Goal: Contribute content: Contribute content

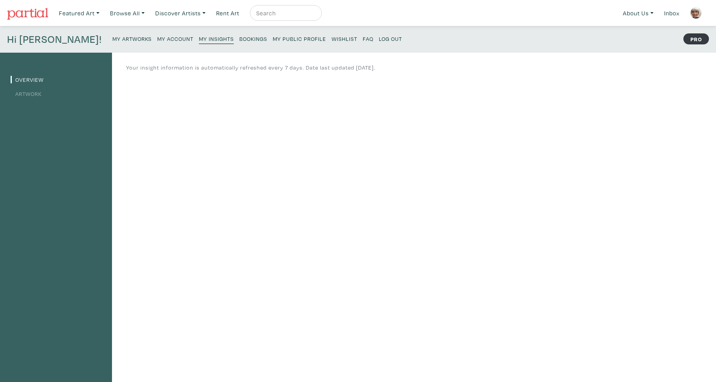
click at [112, 39] on small "My Artworks" at bounding box center [131, 38] width 39 height 7
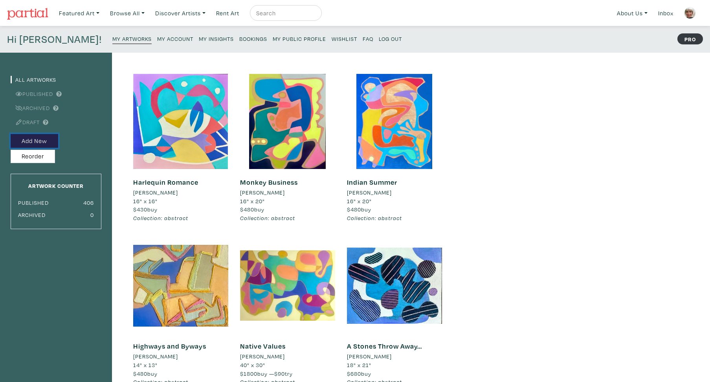
click at [44, 140] on button "Add New" at bounding box center [35, 141] width 48 height 14
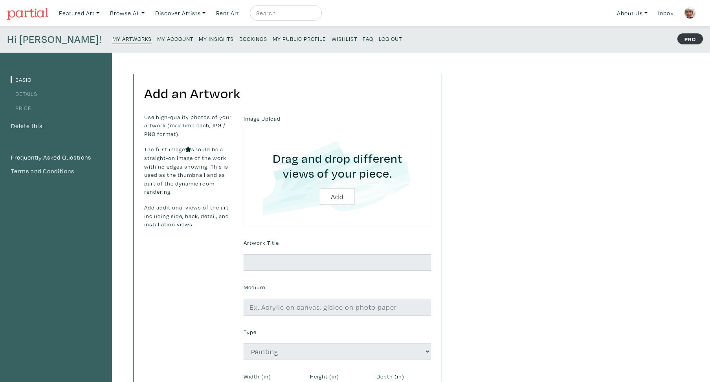
click at [341, 198] on input "file" at bounding box center [337, 178] width 165 height 75
type input "C:\fakepath\IMG_2438.jpg"
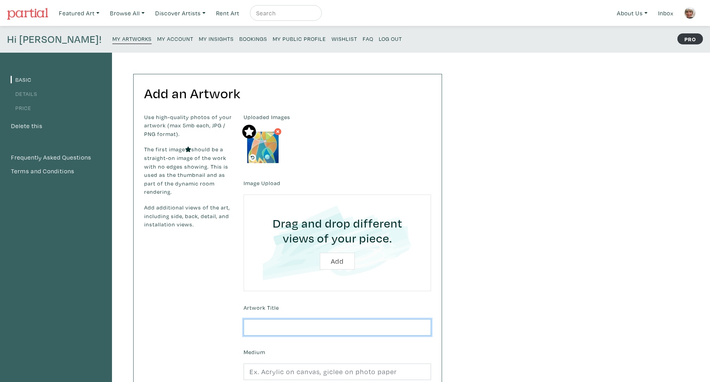
click at [246, 324] on input "text" at bounding box center [337, 327] width 187 height 17
click at [267, 329] on input "Love birds" at bounding box center [337, 327] width 187 height 17
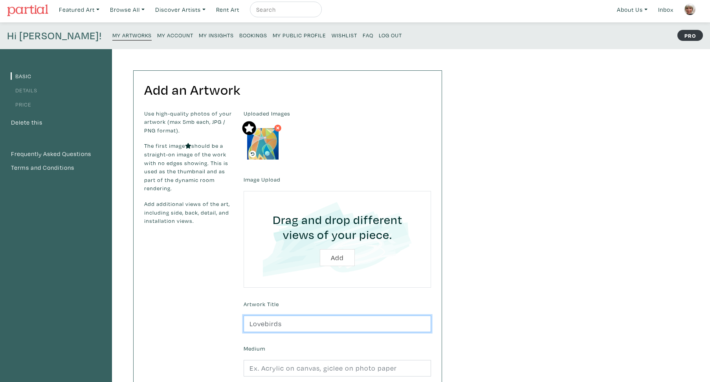
scroll to position [63, 0]
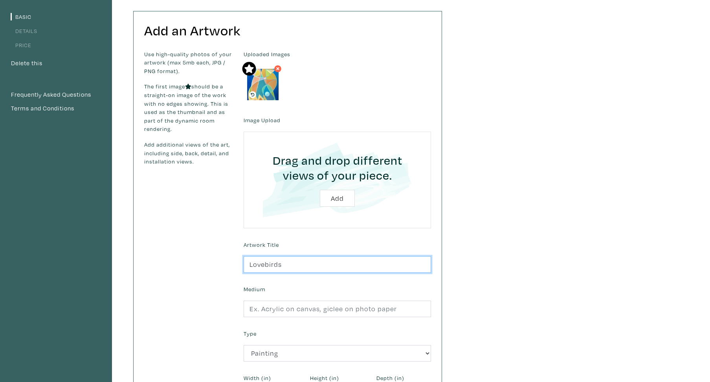
type input "Lovebirds"
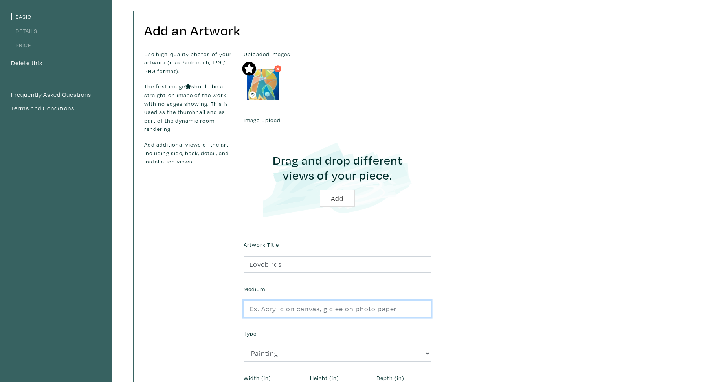
click at [247, 310] on input "text" at bounding box center [337, 308] width 187 height 17
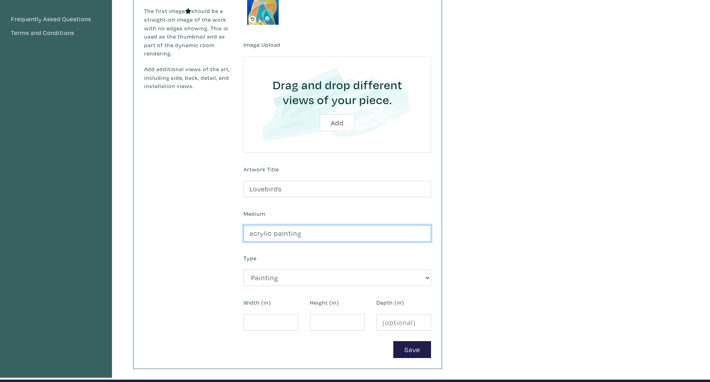
type input "acrylic paInting"
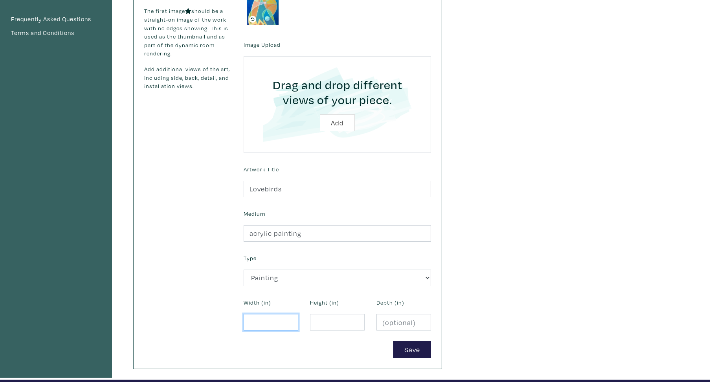
click at [249, 320] on input "number" at bounding box center [271, 322] width 55 height 17
type input "16"
click at [315, 322] on input "number" at bounding box center [337, 322] width 55 height 17
type input "20"
click at [410, 351] on button "Save" at bounding box center [412, 349] width 38 height 17
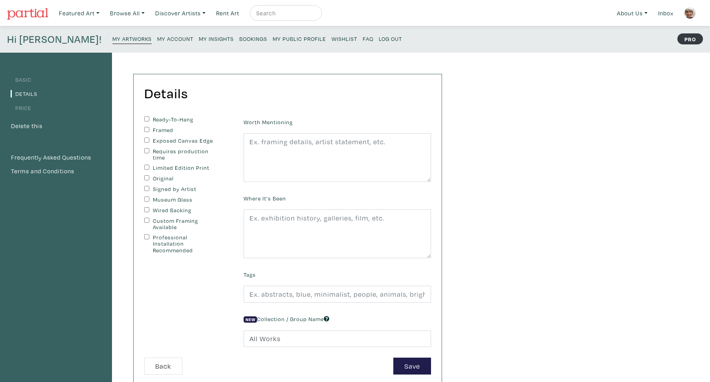
click at [146, 178] on input "Original" at bounding box center [146, 177] width 5 height 5
checkbox input "true"
click at [146, 189] on input "Signed by Artist" at bounding box center [146, 188] width 5 height 5
checkbox input "true"
click at [147, 220] on input "Custom Framing Available" at bounding box center [146, 220] width 5 height 5
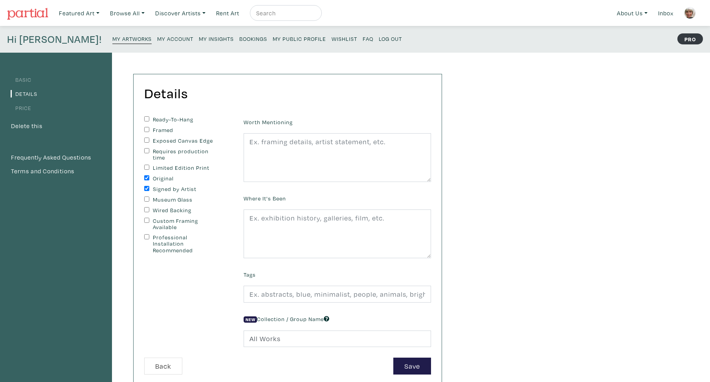
checkbox input "true"
click at [247, 140] on textarea at bounding box center [337, 157] width 187 height 49
click at [323, 141] on textarea "the two birds emergesd" at bounding box center [337, 157] width 187 height 49
click at [252, 141] on textarea "the two birds emerged" at bounding box center [337, 157] width 187 height 49
click at [328, 143] on textarea "The two birds emerged" at bounding box center [337, 157] width 187 height 49
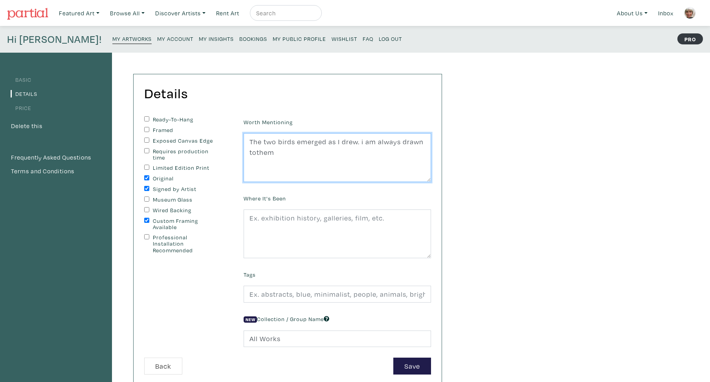
click at [256, 153] on textarea "The two birds emerged as I drew. i am always drawn tothem" at bounding box center [337, 157] width 187 height 49
click at [276, 153] on textarea "The two birds emerged as I drew. i am always drawn to them" at bounding box center [337, 157] width 187 height 49
click at [248, 140] on textarea "The two birds emerged as I drew. i am always drawn to them. Their beauty captiv…" at bounding box center [337, 157] width 187 height 49
click at [283, 174] on textarea "This piece stared as an abstract and then the two birds emerged as I drew. i am…" at bounding box center [337, 157] width 187 height 49
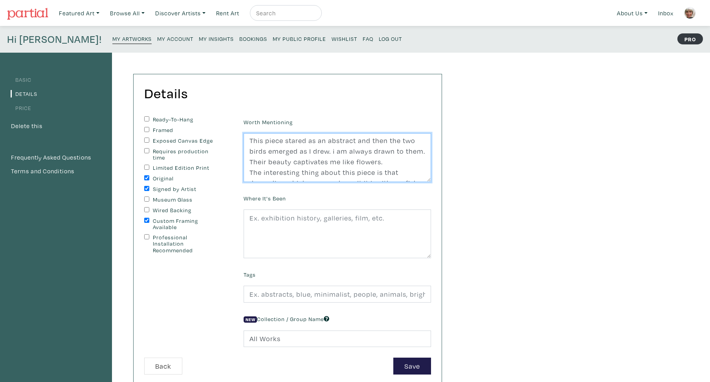
scroll to position [12, 0]
type textarea "This piece stared as an abstract and then the two birds emerged as I drew. i am…"
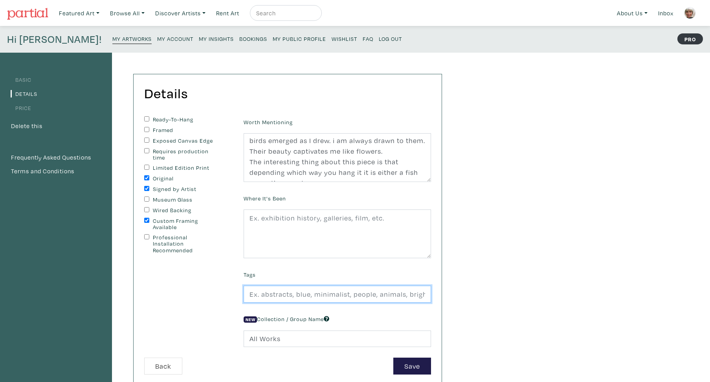
click at [249, 302] on input "text" at bounding box center [337, 294] width 187 height 17
click at [257, 302] on input "avstract" at bounding box center [337, 294] width 187 height 17
type input "abstract,large,acrylic,painting,contemporary,modern,colourful,organic,native,in…"
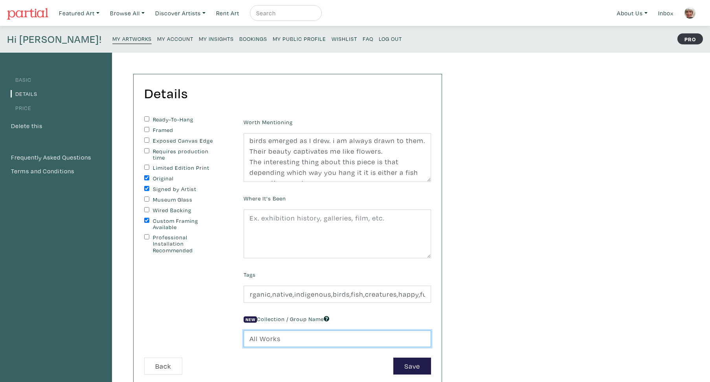
click at [247, 347] on input "All Works" at bounding box center [337, 338] width 187 height 17
click at [284, 347] on input "aAll Works" at bounding box center [337, 338] width 187 height 17
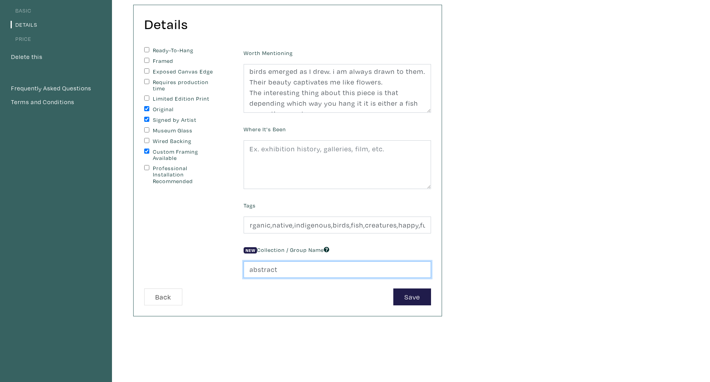
scroll to position [101, 0]
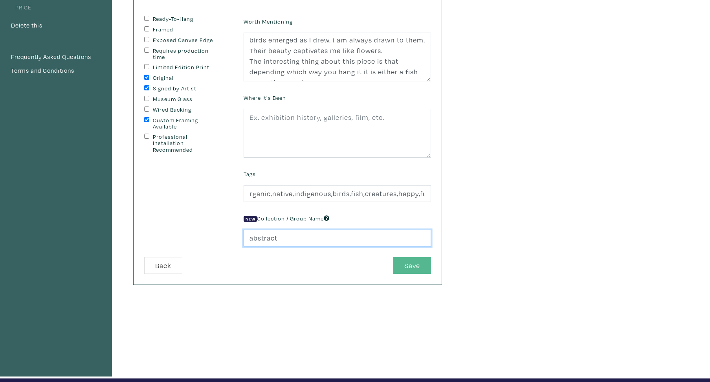
type input "abstract"
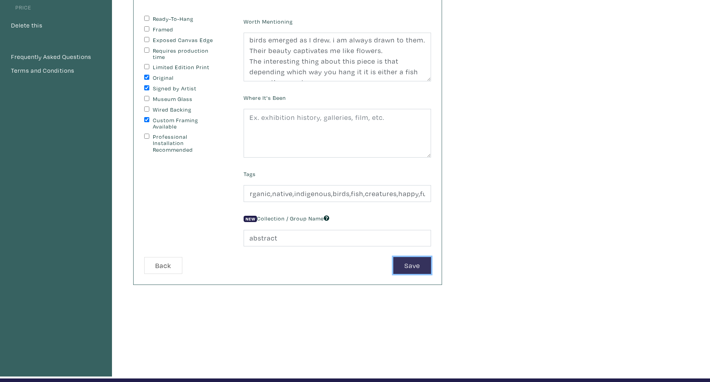
click at [407, 274] on button "Save" at bounding box center [412, 265] width 38 height 17
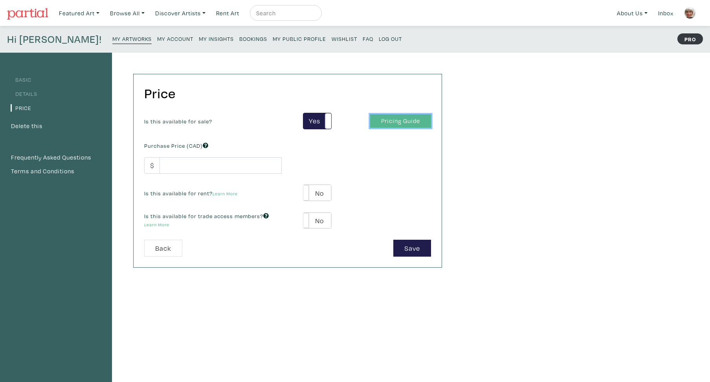
click at [402, 120] on link "Pricing Guide" at bounding box center [400, 121] width 61 height 14
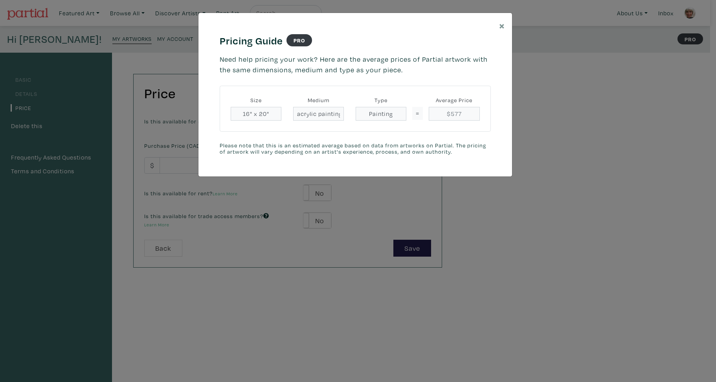
click at [415, 248] on div "× Pricing Guide PRO Need help pricing your work? Here are the average prices of…" at bounding box center [358, 191] width 716 height 382
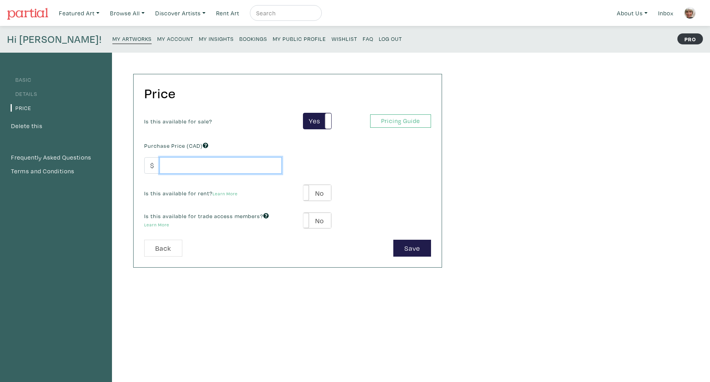
click at [172, 165] on input "number" at bounding box center [220, 165] width 122 height 17
type input "480"
click at [407, 246] on button "Save" at bounding box center [412, 248] width 38 height 17
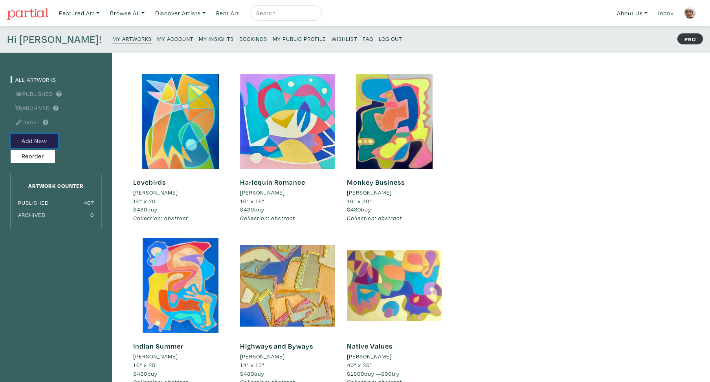
click at [41, 139] on button "Add New" at bounding box center [35, 141] width 48 height 14
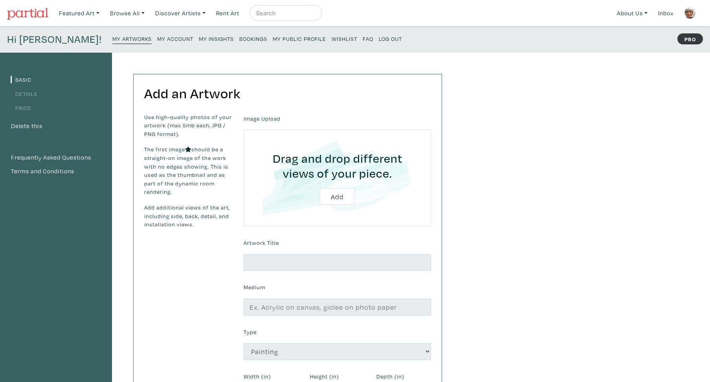
click at [339, 195] on input "file" at bounding box center [337, 178] width 165 height 75
type input "C:\fakepath\CA79D302-BA0F-4B6C-92D4-2F0B229772BD.jpg"
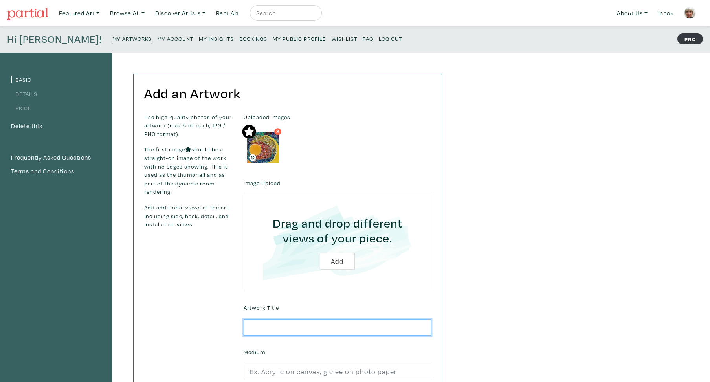
click at [249, 326] on input "text" at bounding box center [337, 327] width 187 height 17
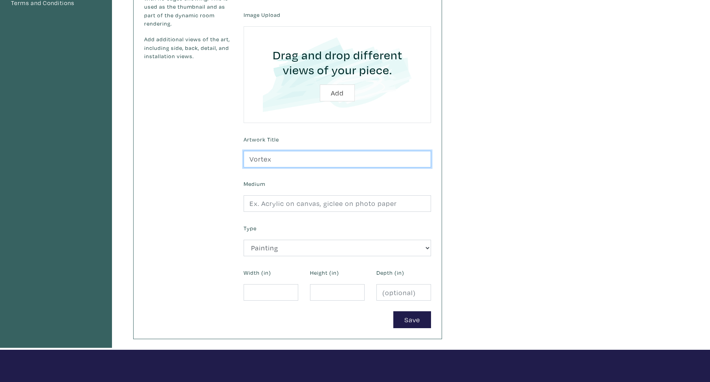
scroll to position [214, 0]
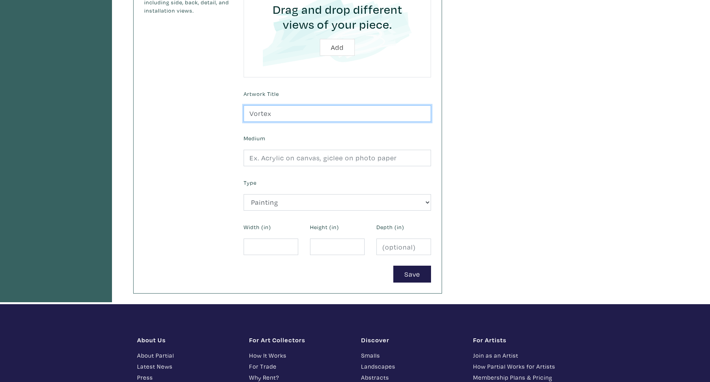
type input "Vortex"
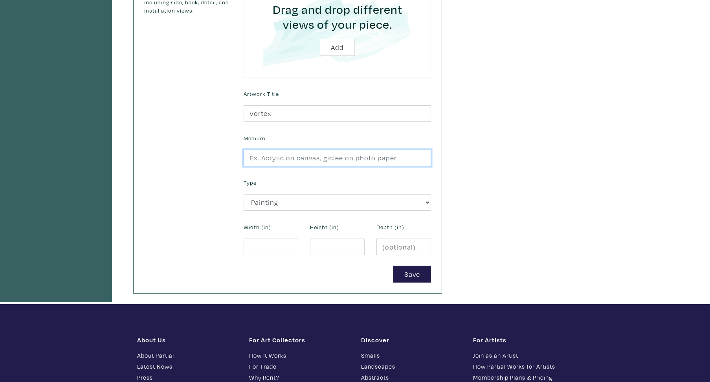
click at [247, 157] on input "text" at bounding box center [337, 158] width 187 height 17
type input "acrylic paInting"
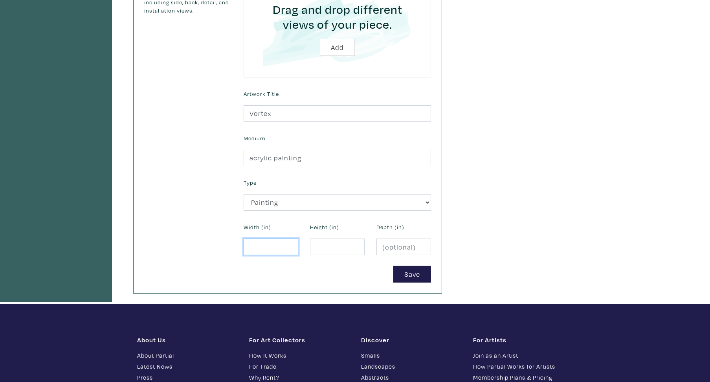
click at [251, 245] on input "number" at bounding box center [271, 246] width 55 height 17
type input "12"
click at [317, 245] on input "number" at bounding box center [337, 246] width 55 height 17
type input "10"
click at [410, 272] on button "Save" at bounding box center [412, 274] width 38 height 17
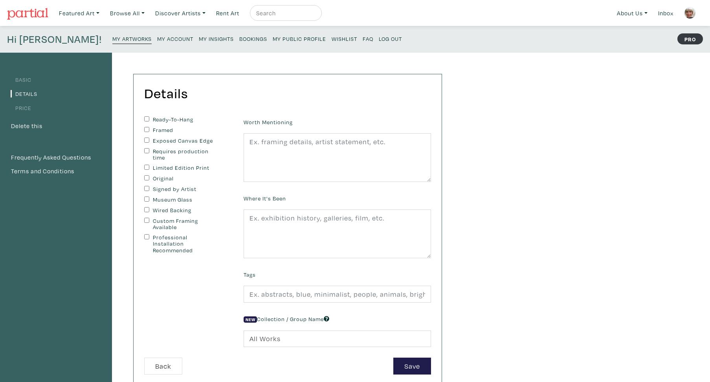
drag, startPoint x: 147, startPoint y: 178, endPoint x: 142, endPoint y: 187, distance: 10.9
click at [146, 179] on input "Original" at bounding box center [146, 177] width 5 height 5
checkbox input "true"
drag, startPoint x: 147, startPoint y: 189, endPoint x: 144, endPoint y: 196, distance: 7.2
drag, startPoint x: 147, startPoint y: 220, endPoint x: 161, endPoint y: 211, distance: 16.8
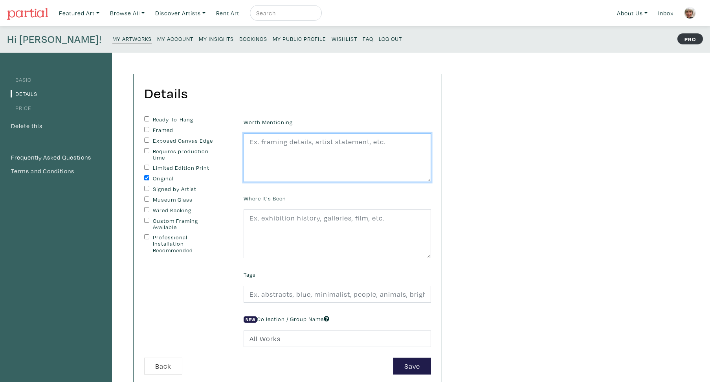
click at [247, 139] on textarea at bounding box center [337, 157] width 187 height 49
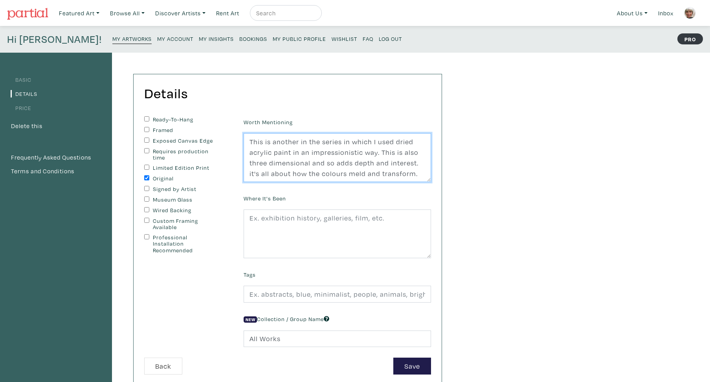
click at [251, 173] on textarea "This is another in the series in which I used dried acrylic paint in an impress…" at bounding box center [337, 157] width 187 height 49
type textarea "This is another in the series in which I used dried acrylic paint in an impress…"
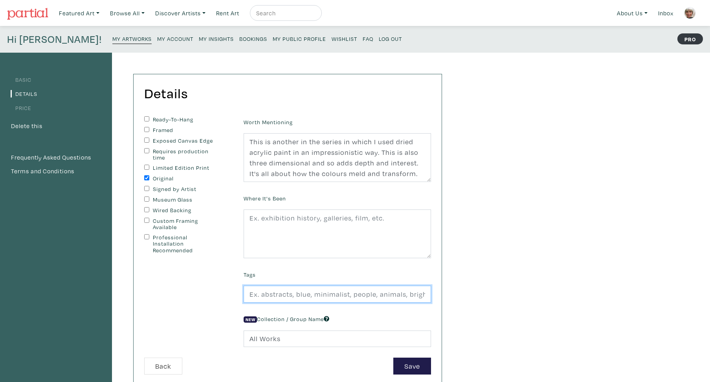
click at [247, 302] on input "text" at bounding box center [337, 294] width 187 height 17
click at [278, 302] on input "abstract,small,inexpensive,acrylic,painting,contemporary,modern,organic,impress…" at bounding box center [337, 294] width 187 height 17
click at [277, 302] on input "abstractcolourful,small,inexpensive,acrylic,painting,contemporary,modern,organi…" at bounding box center [337, 294] width 187 height 17
type input "abstract,colourful,small,inexpensive,acrylic,painting,contemporary,modern,organ…"
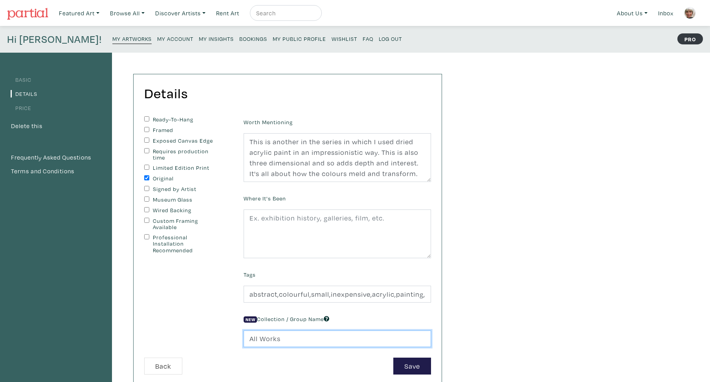
click at [282, 347] on input "All Works" at bounding box center [337, 338] width 187 height 17
type input "A"
type input "abstract"
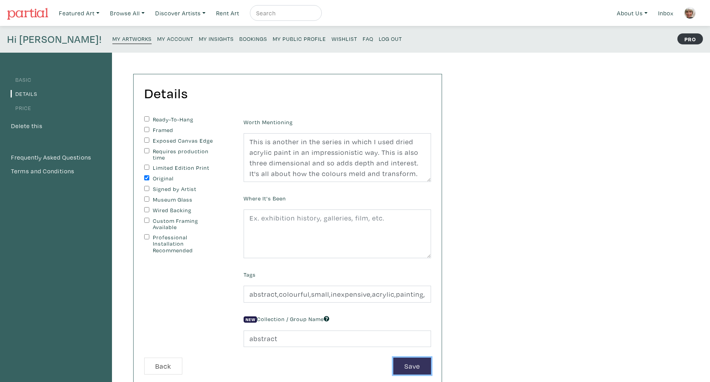
click at [416, 374] on button "Save" at bounding box center [412, 365] width 38 height 17
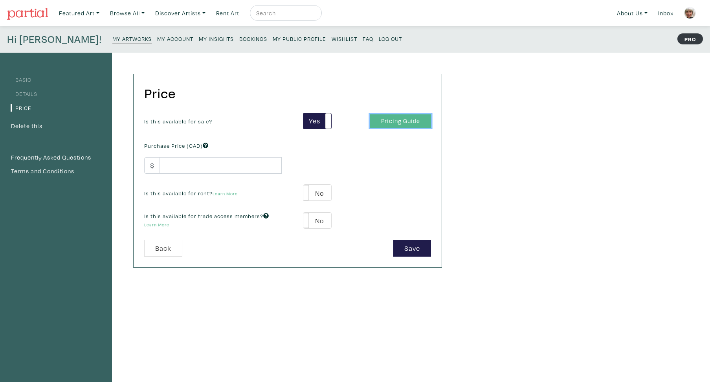
click at [400, 123] on link "Pricing Guide" at bounding box center [400, 121] width 61 height 14
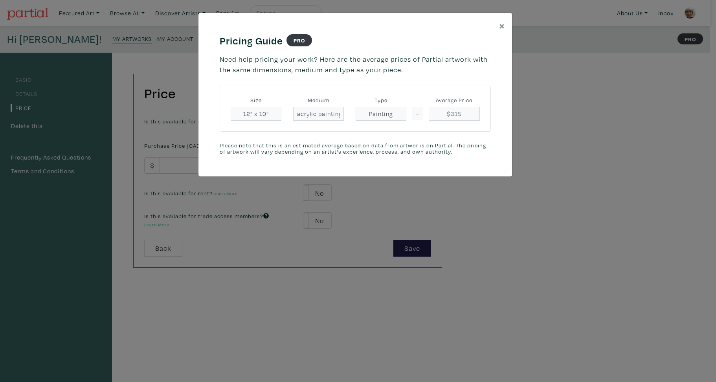
click at [168, 165] on div "× Pricing Guide PRO Need help pricing your work? Here are the average prices of…" at bounding box center [358, 191] width 716 height 382
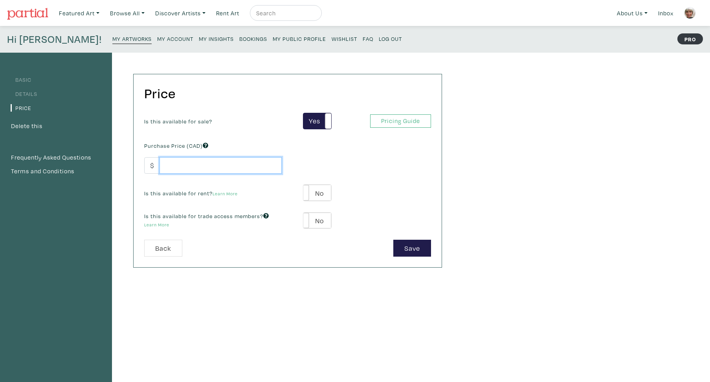
click at [171, 166] on input "number" at bounding box center [220, 165] width 122 height 17
type input "275"
click at [415, 247] on button "Save" at bounding box center [412, 248] width 38 height 17
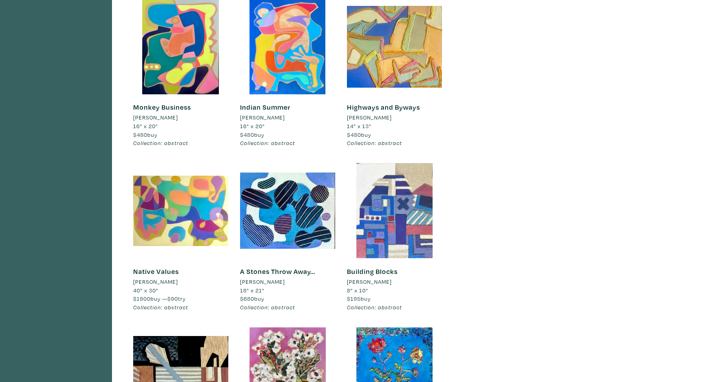
scroll to position [132, 0]
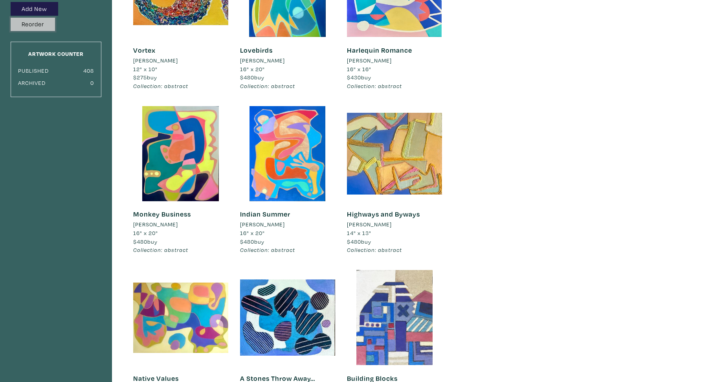
click at [42, 24] on button "Reorder" at bounding box center [33, 25] width 44 height 14
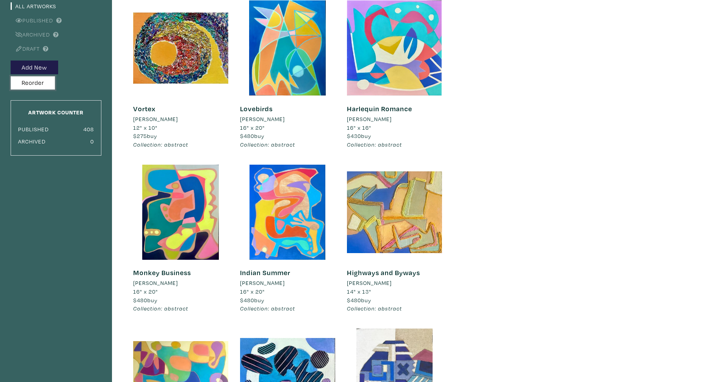
scroll to position [0, 0]
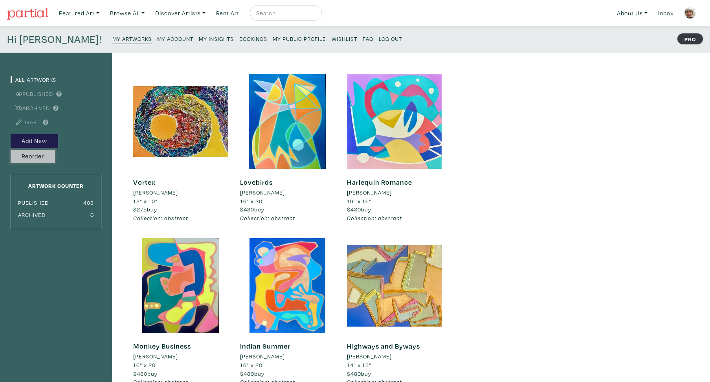
click at [34, 156] on button "Reorder" at bounding box center [33, 157] width 44 height 14
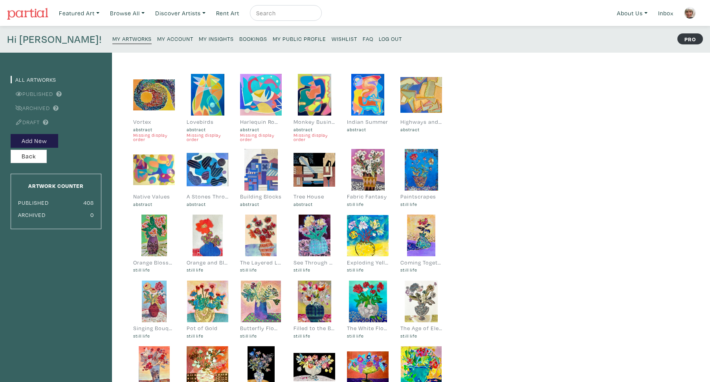
scroll to position [107, 0]
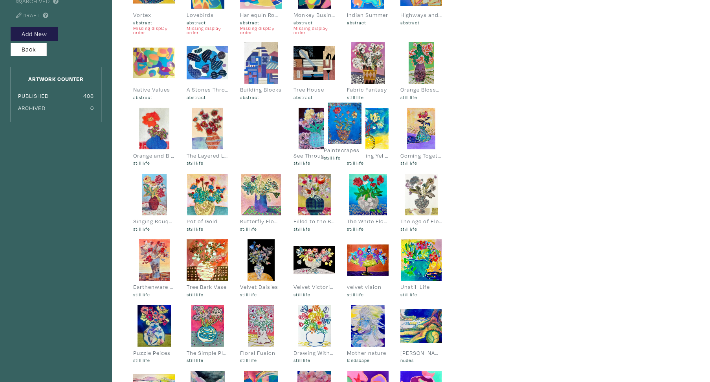
drag, startPoint x: 414, startPoint y: 73, endPoint x: 341, endPoint y: 135, distance: 96.7
click at [339, 135] on div at bounding box center [345, 124] width 42 height 42
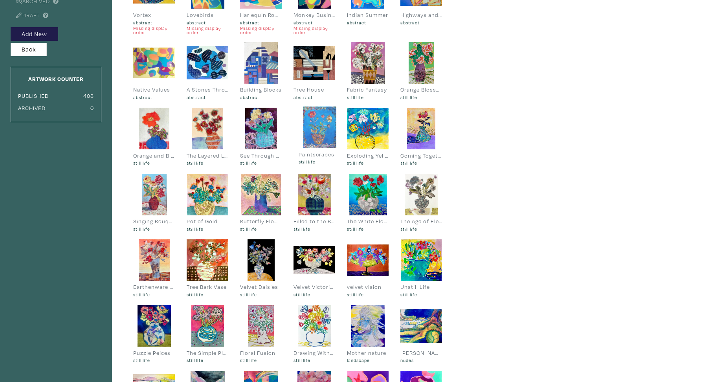
drag, startPoint x: 260, startPoint y: 126, endPoint x: 318, endPoint y: 125, distance: 58.5
click at [318, 125] on div at bounding box center [319, 127] width 42 height 42
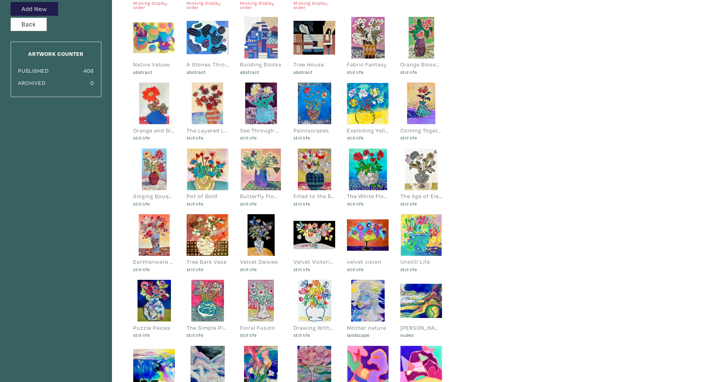
scroll to position [352, 0]
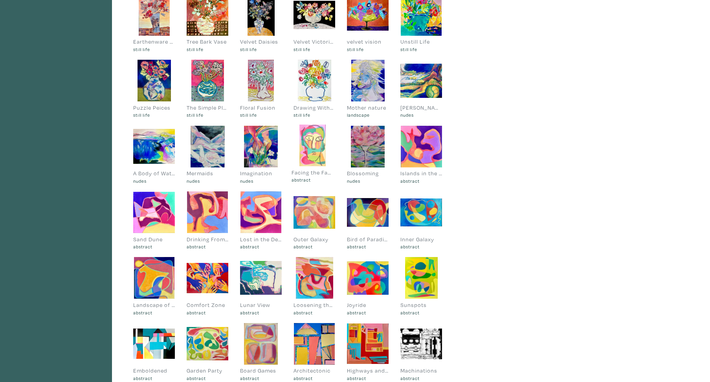
drag, startPoint x: 255, startPoint y: 217, endPoint x: 307, endPoint y: 150, distance: 84.3
click at [307, 150] on div at bounding box center [312, 146] width 42 height 42
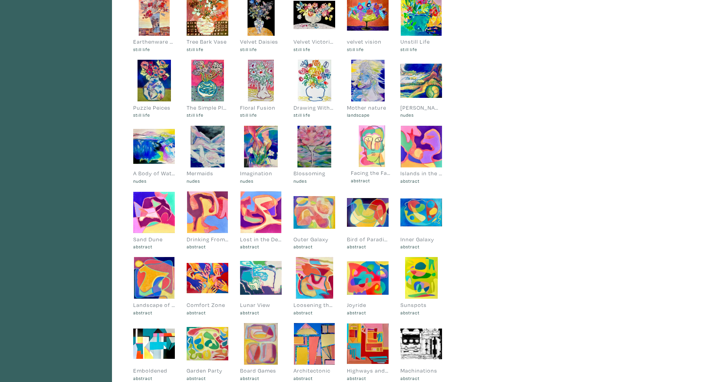
drag, startPoint x: 311, startPoint y: 154, endPoint x: 369, endPoint y: 157, distance: 57.4
click at [369, 154] on div at bounding box center [372, 146] width 42 height 42
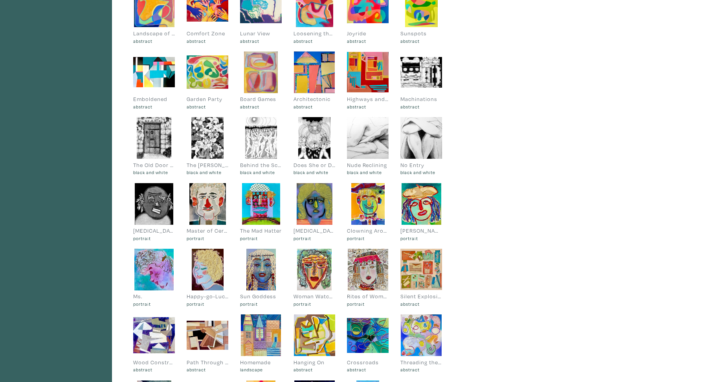
scroll to position [628, 0]
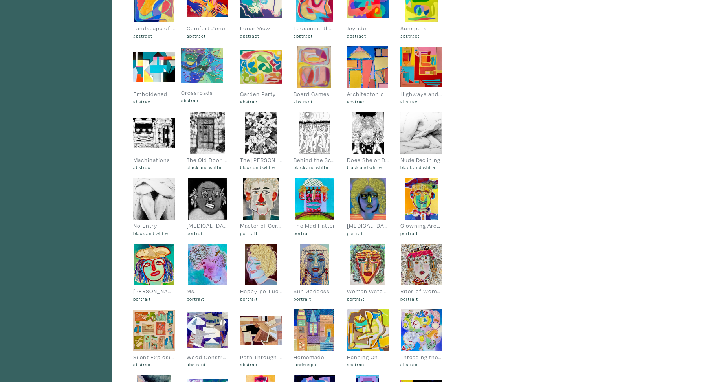
drag, startPoint x: 368, startPoint y: 333, endPoint x: 204, endPoint y: 70, distance: 309.7
click at [203, 69] on div at bounding box center [202, 66] width 42 height 42
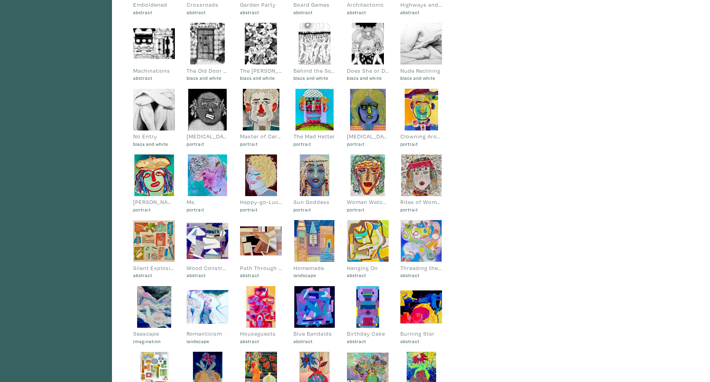
scroll to position [723, 0]
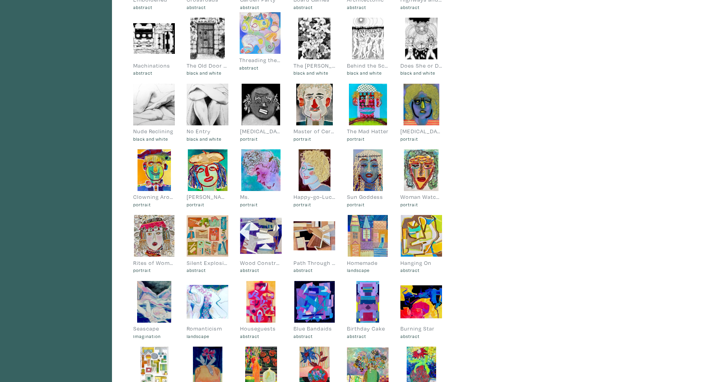
drag, startPoint x: 423, startPoint y: 233, endPoint x: 262, endPoint y: 30, distance: 259.0
click at [262, 30] on div at bounding box center [260, 33] width 42 height 42
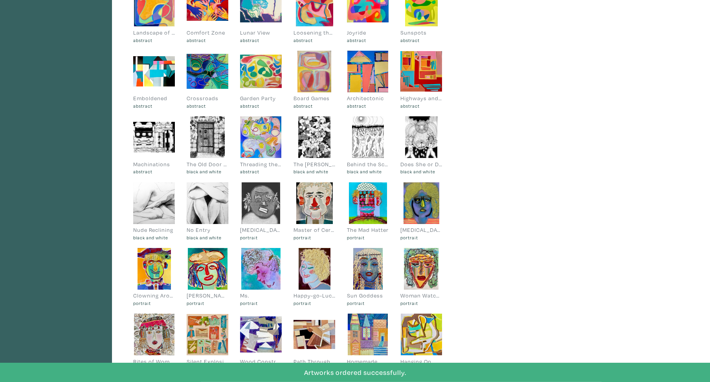
scroll to position [622, 0]
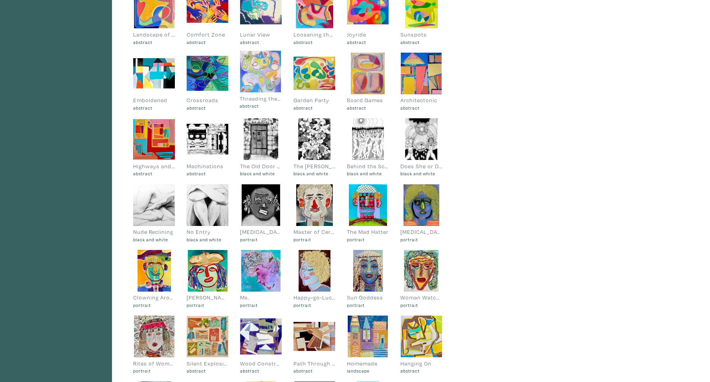
drag, startPoint x: 259, startPoint y: 139, endPoint x: 259, endPoint y: 71, distance: 67.6
click at [259, 71] on div at bounding box center [261, 72] width 42 height 42
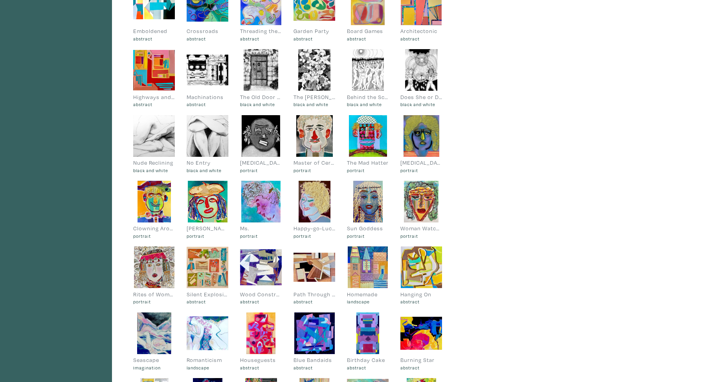
scroll to position [685, 0]
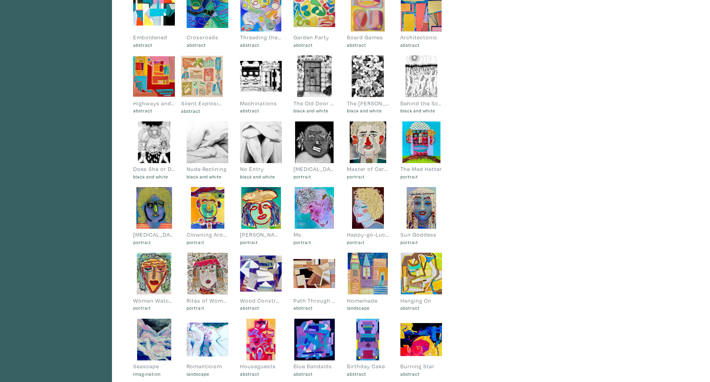
drag, startPoint x: 211, startPoint y: 279, endPoint x: 205, endPoint y: 82, distance: 197.2
click at [205, 82] on div at bounding box center [202, 76] width 42 height 42
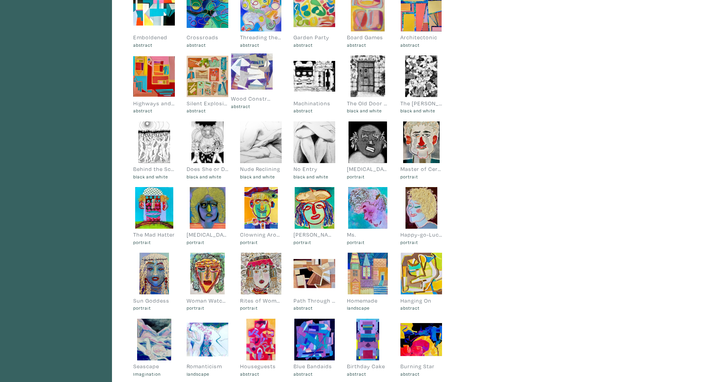
drag, startPoint x: 258, startPoint y: 277, endPoint x: 249, endPoint y: 75, distance: 202.1
click at [249, 75] on div at bounding box center [252, 72] width 42 height 42
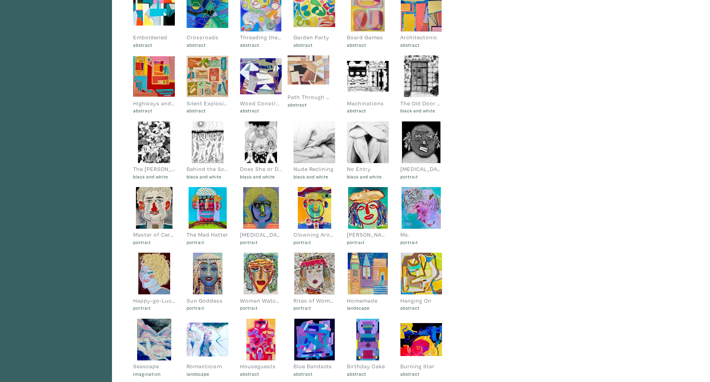
drag, startPoint x: 309, startPoint y: 269, endPoint x: 303, endPoint y: 66, distance: 203.5
click at [303, 66] on div at bounding box center [309, 70] width 42 height 42
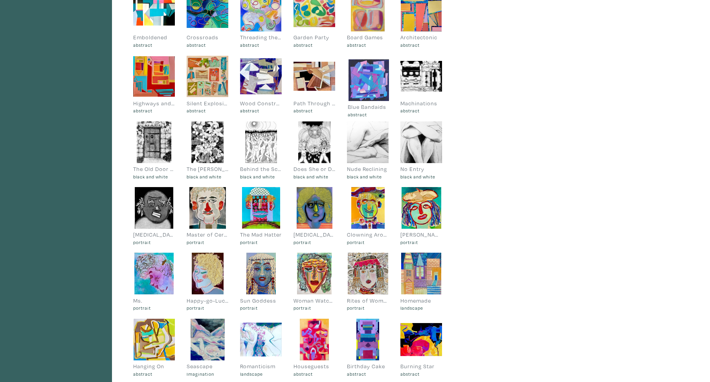
drag, startPoint x: 310, startPoint y: 340, endPoint x: 359, endPoint y: 89, distance: 255.3
click at [364, 81] on div at bounding box center [369, 80] width 42 height 42
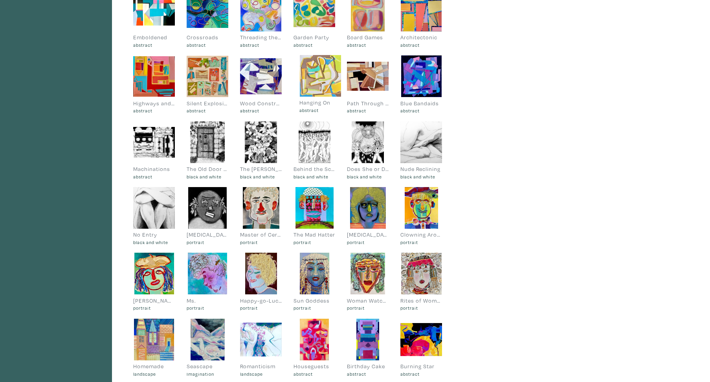
drag, startPoint x: 154, startPoint y: 337, endPoint x: 320, endPoint y: 73, distance: 312.0
click at [320, 73] on div at bounding box center [320, 76] width 42 height 42
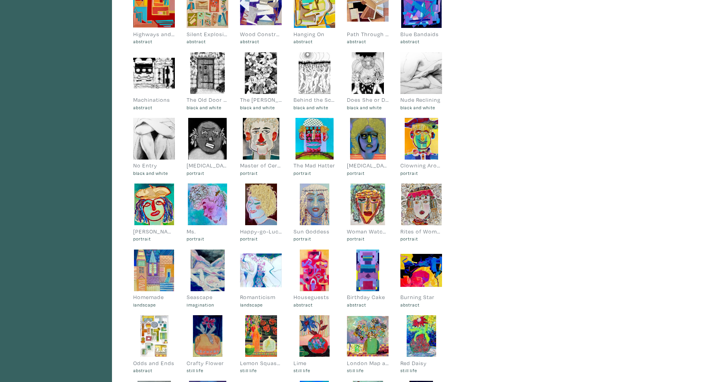
scroll to position [786, 0]
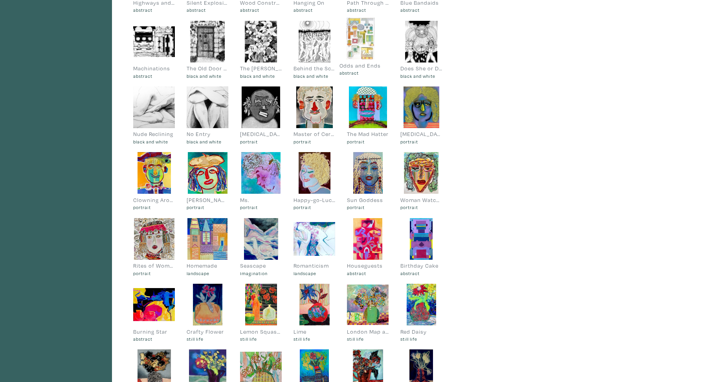
drag, startPoint x: 155, startPoint y: 309, endPoint x: 361, endPoint y: 44, distance: 336.5
click at [361, 44] on div at bounding box center [360, 39] width 42 height 42
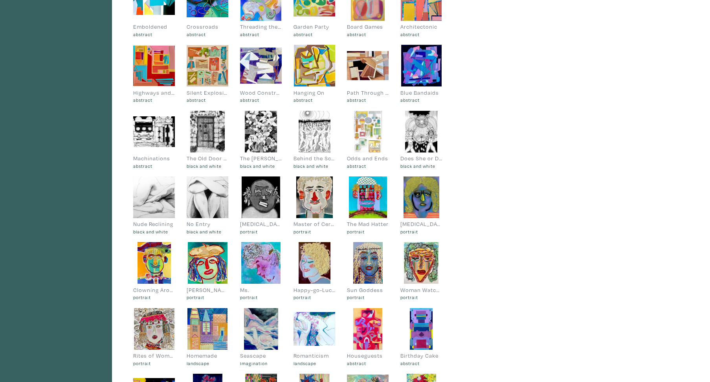
scroll to position [685, 0]
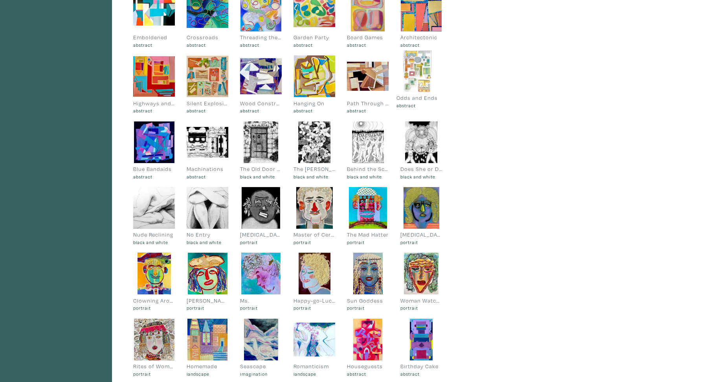
drag, startPoint x: 370, startPoint y: 150, endPoint x: 419, endPoint y: 79, distance: 86.6
click at [419, 79] on div at bounding box center [417, 71] width 42 height 42
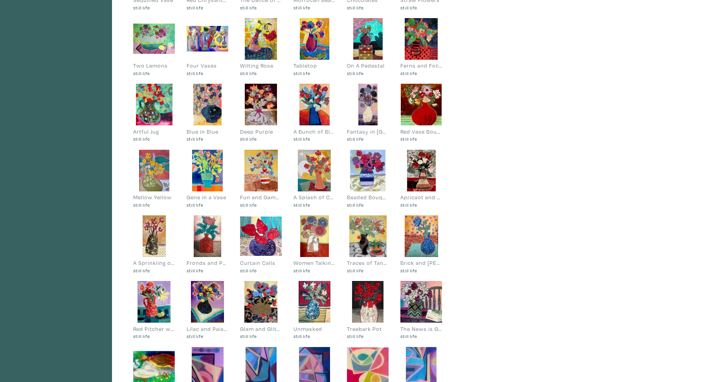
scroll to position [1163, 0]
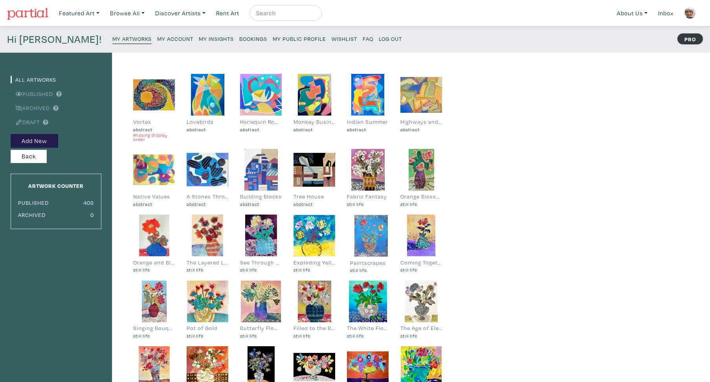
drag, startPoint x: 313, startPoint y: 237, endPoint x: 370, endPoint y: 238, distance: 56.6
click at [370, 238] on div at bounding box center [371, 236] width 42 height 42
click at [33, 156] on button "Back" at bounding box center [29, 157] width 36 height 14
click at [124, 13] on link "Browse All" at bounding box center [127, 13] width 42 height 16
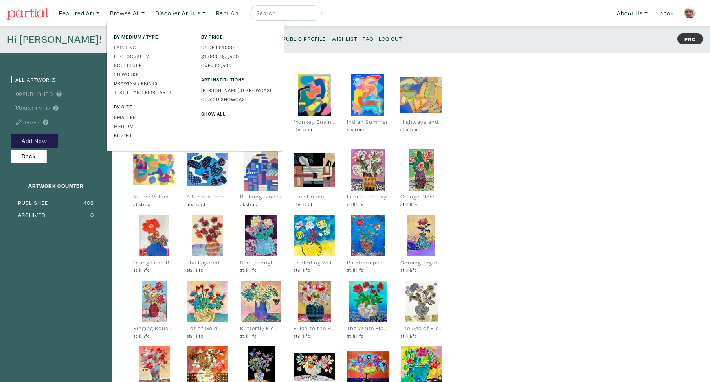
click at [132, 48] on link "Painting" at bounding box center [151, 47] width 75 height 7
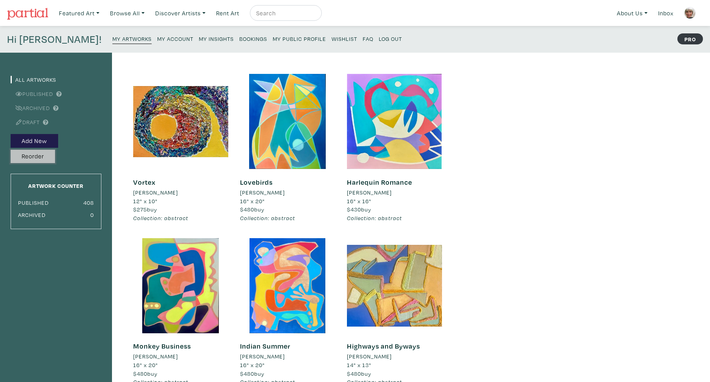
click at [32, 157] on button "Reorder" at bounding box center [33, 157] width 44 height 14
click at [39, 156] on button "Reorder" at bounding box center [33, 157] width 44 height 14
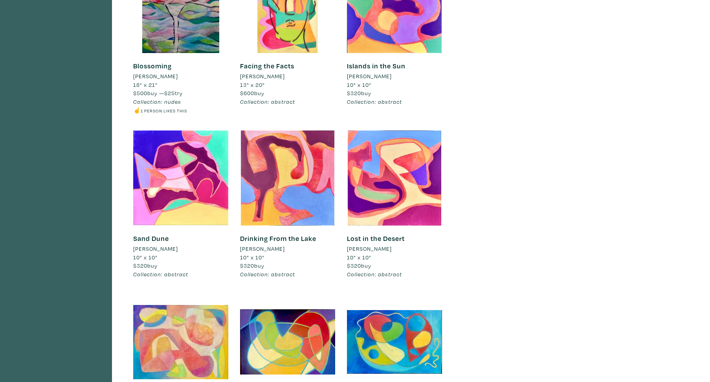
scroll to position [2426, 0]
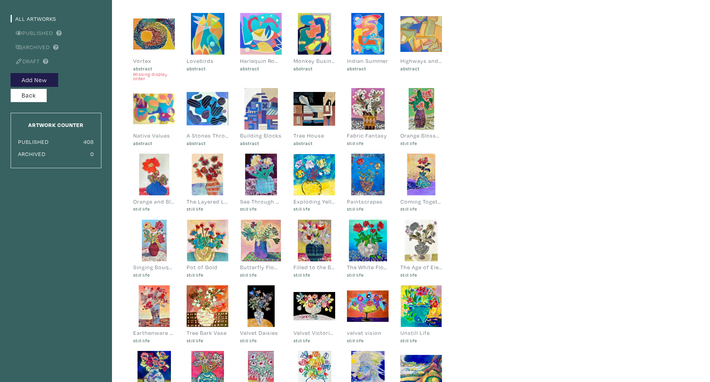
scroll to position [63, 0]
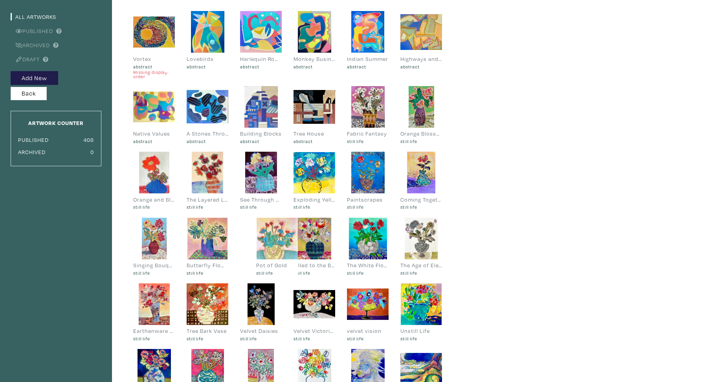
drag, startPoint x: 209, startPoint y: 242, endPoint x: 278, endPoint y: 242, distance: 69.5
click at [278, 242] on div at bounding box center [277, 239] width 42 height 42
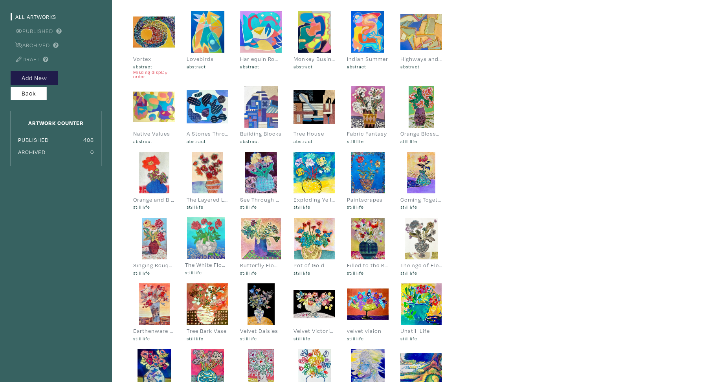
drag, startPoint x: 364, startPoint y: 243, endPoint x: 202, endPoint y: 242, distance: 161.8
click at [202, 242] on div at bounding box center [206, 238] width 42 height 42
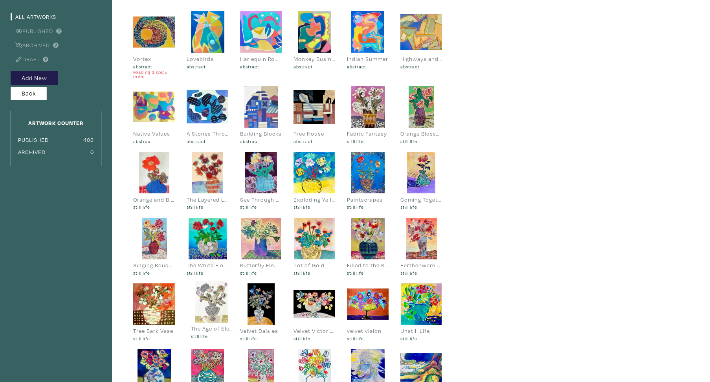
drag, startPoint x: 419, startPoint y: 246, endPoint x: 210, endPoint y: 309, distance: 218.7
click at [210, 309] on div at bounding box center [212, 302] width 42 height 42
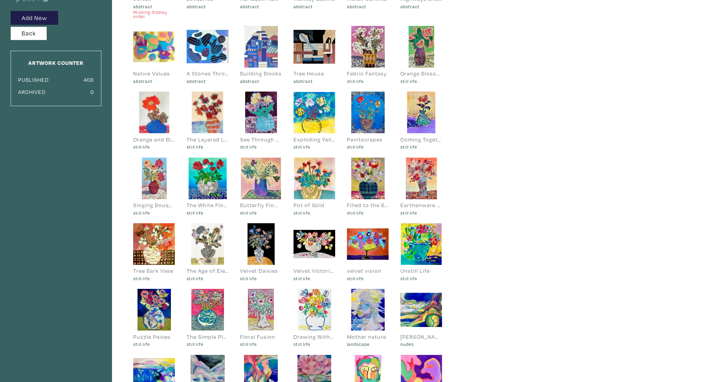
scroll to position [126, 0]
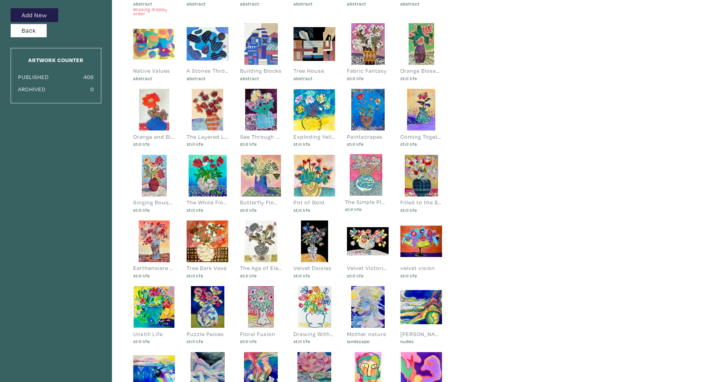
drag, startPoint x: 209, startPoint y: 306, endPoint x: 366, endPoint y: 175, distance: 204.7
click at [367, 174] on div at bounding box center [366, 175] width 42 height 42
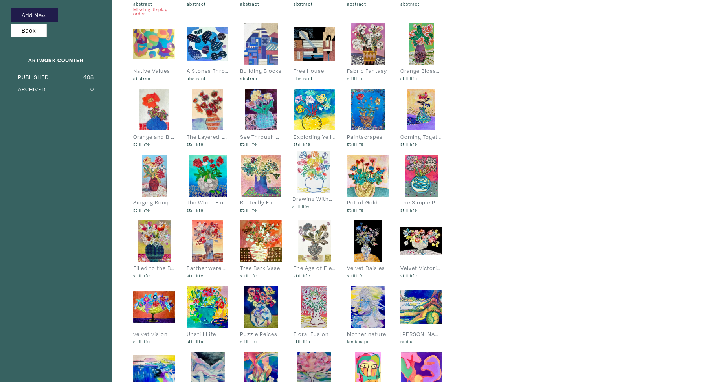
drag, startPoint x: 313, startPoint y: 300, endPoint x: 312, endPoint y: 165, distance: 135.1
click at [312, 165] on div at bounding box center [313, 172] width 42 height 42
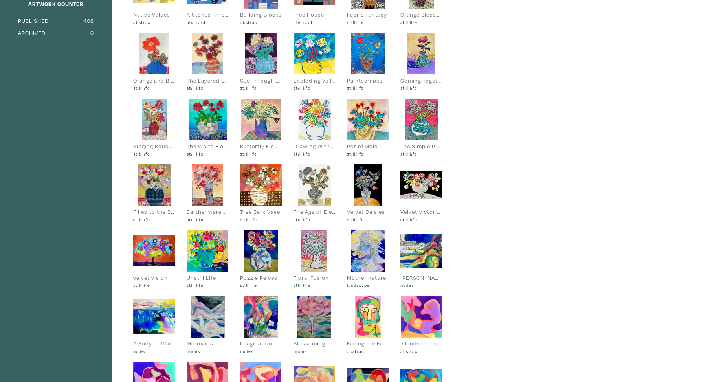
scroll to position [182, 0]
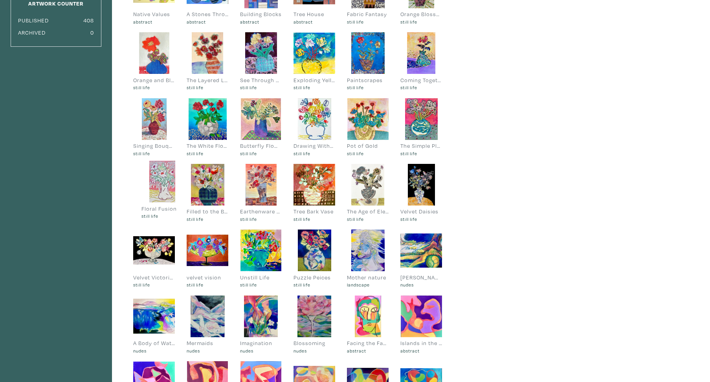
drag, startPoint x: 320, startPoint y: 257, endPoint x: 168, endPoint y: 188, distance: 166.8
click at [168, 188] on div at bounding box center [162, 182] width 42 height 42
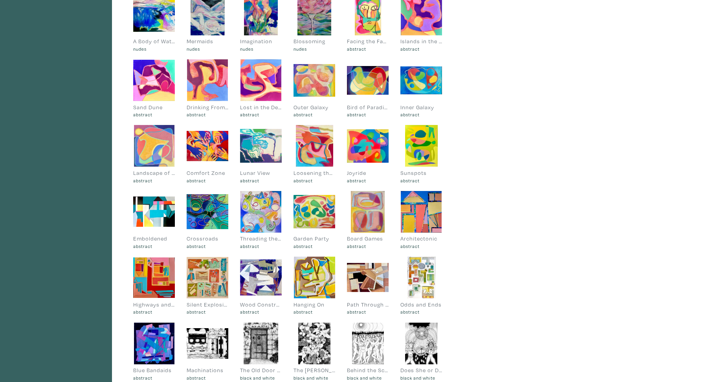
scroll to position [320, 0]
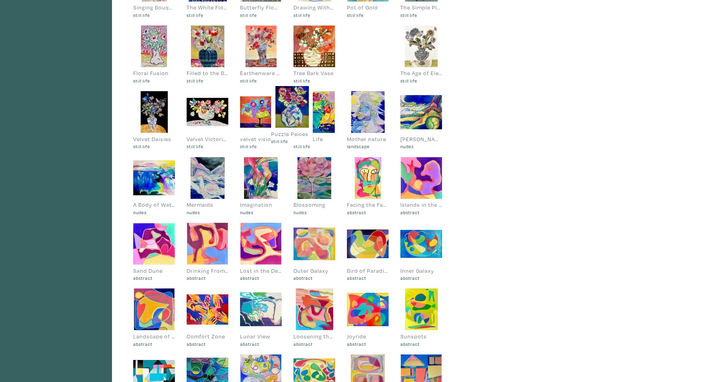
drag, startPoint x: 340, startPoint y: 93, endPoint x: 318, endPoint y: 88, distance: 23.0
click at [318, 88] on div "Puzzle Peices still life" at bounding box center [291, 119] width 53 height 66
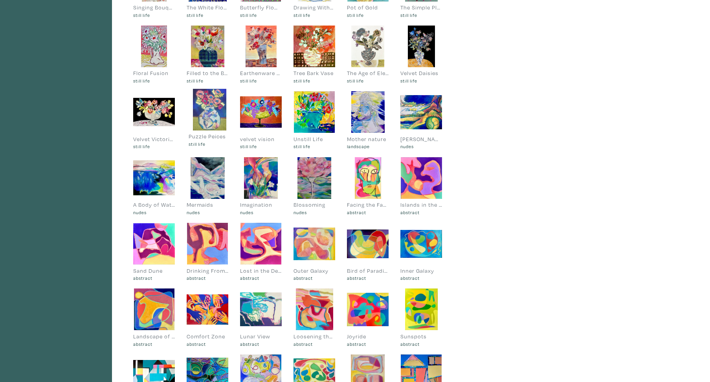
drag, startPoint x: 363, startPoint y: 49, endPoint x: 207, endPoint y: 112, distance: 168.3
click at [206, 112] on div at bounding box center [210, 110] width 42 height 42
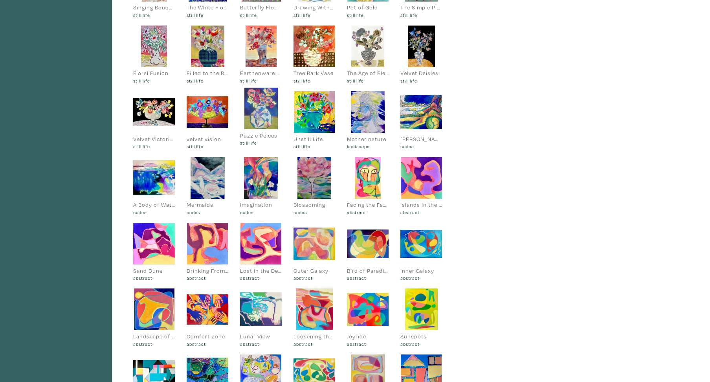
drag, startPoint x: 207, startPoint y: 112, endPoint x: 260, endPoint y: 108, distance: 53.5
click at [260, 108] on div at bounding box center [261, 109] width 42 height 42
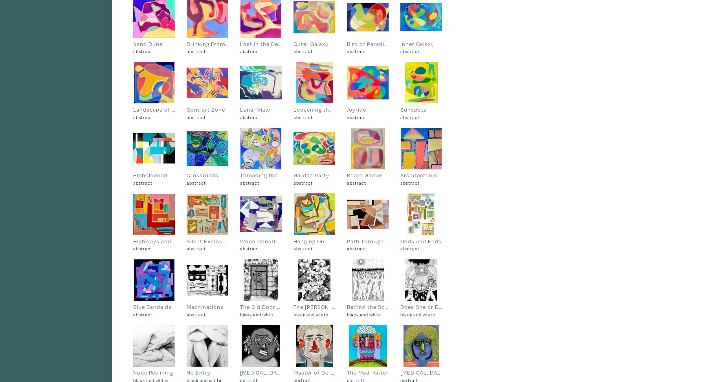
scroll to position [547, 0]
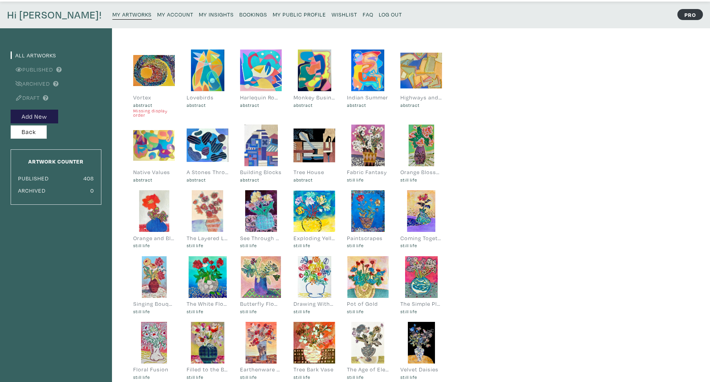
scroll to position [107, 0]
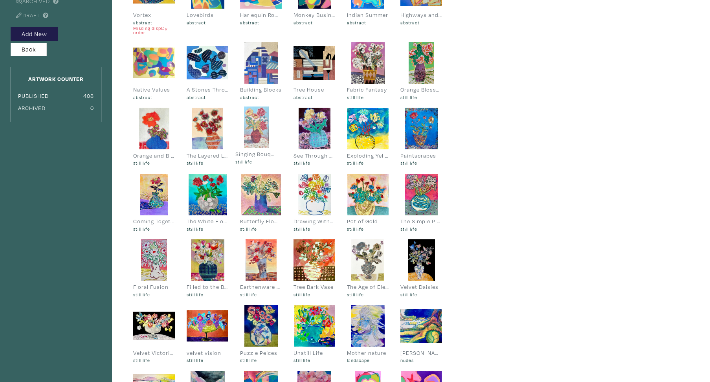
drag, startPoint x: 152, startPoint y: 196, endPoint x: 254, endPoint y: 128, distance: 122.2
click at [254, 128] on div at bounding box center [256, 127] width 42 height 42
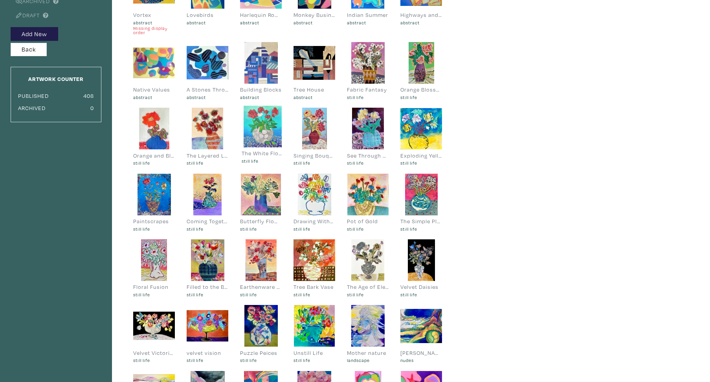
drag, startPoint x: 207, startPoint y: 190, endPoint x: 262, endPoint y: 122, distance: 87.4
click at [262, 122] on div at bounding box center [263, 127] width 42 height 42
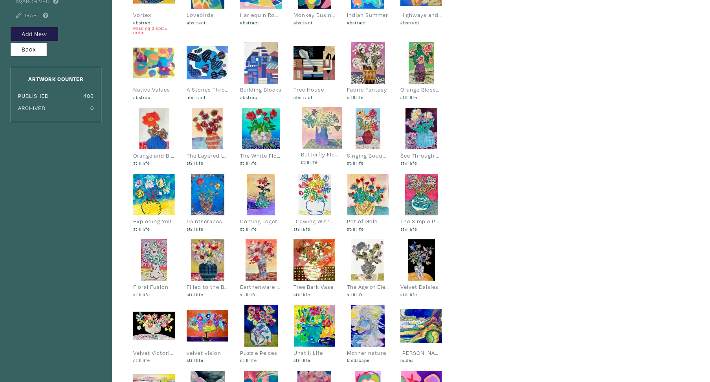
drag, startPoint x: 258, startPoint y: 198, endPoint x: 314, endPoint y: 136, distance: 83.4
click at [318, 133] on div at bounding box center [322, 128] width 42 height 42
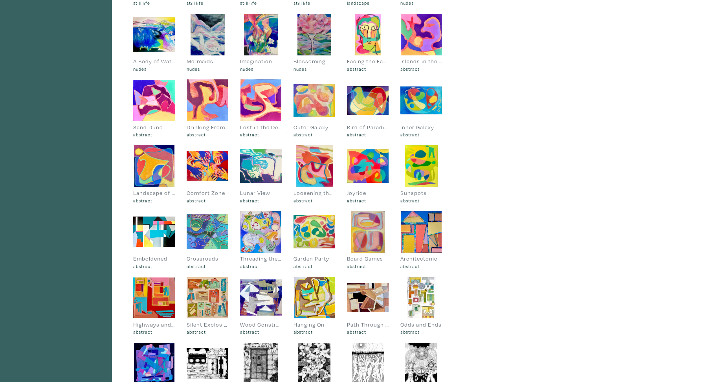
scroll to position [515, 0]
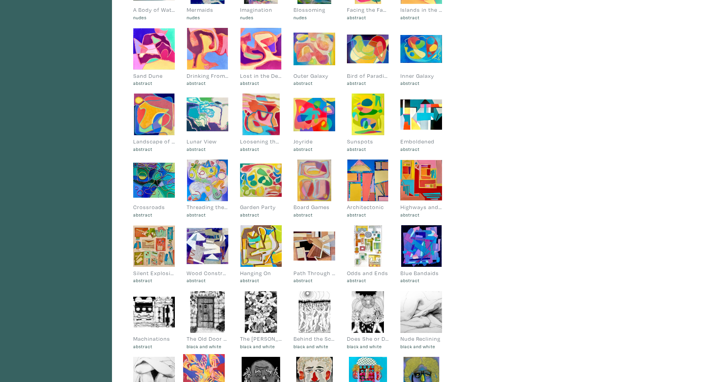
drag, startPoint x: 213, startPoint y: 121, endPoint x: 210, endPoint y: 375, distance: 254.5
click at [210, 375] on div at bounding box center [204, 369] width 42 height 42
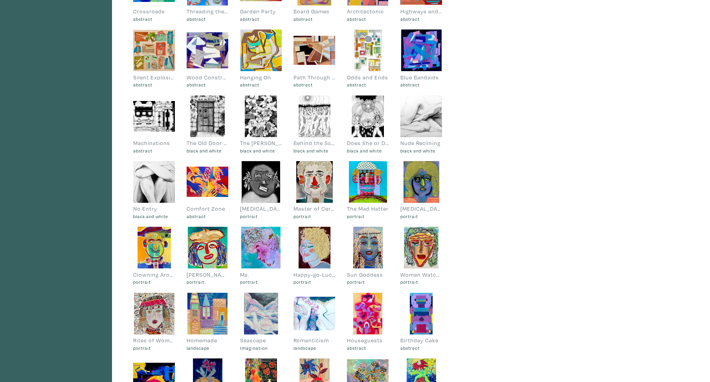
scroll to position [735, 0]
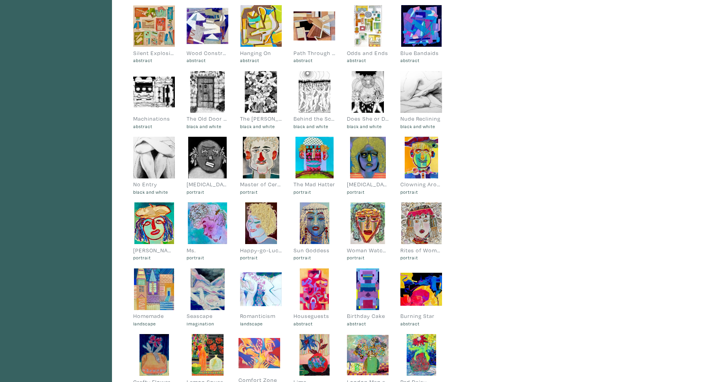
drag, startPoint x: 209, startPoint y: 154, endPoint x: 261, endPoint y: 350, distance: 202.0
click at [261, 350] on div at bounding box center [259, 353] width 42 height 42
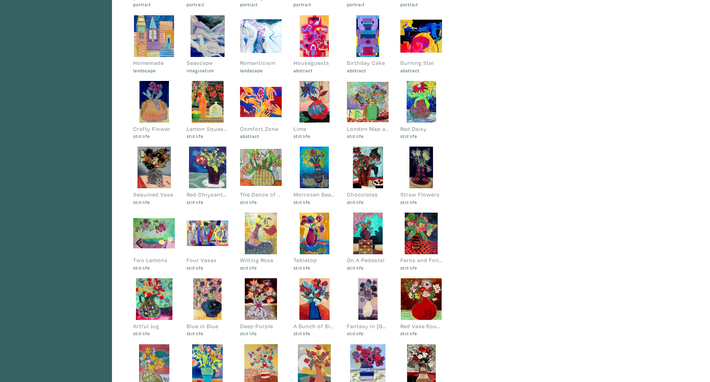
scroll to position [993, 0]
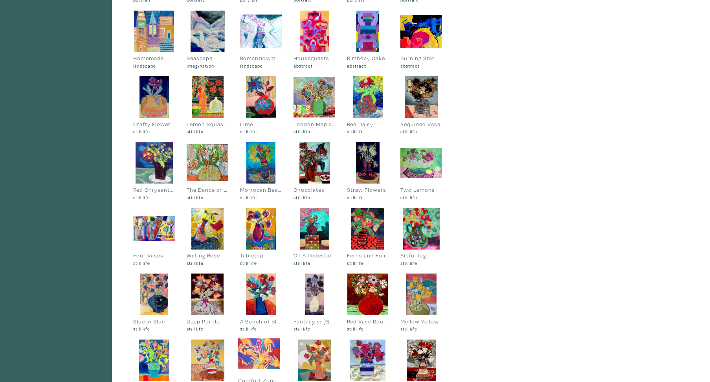
drag, startPoint x: 262, startPoint y: 95, endPoint x: 260, endPoint y: 352, distance: 256.1
click at [260, 352] on div at bounding box center [259, 353] width 42 height 42
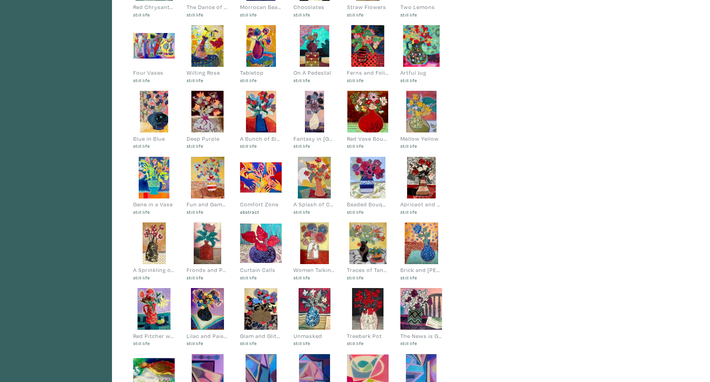
scroll to position [1181, 0]
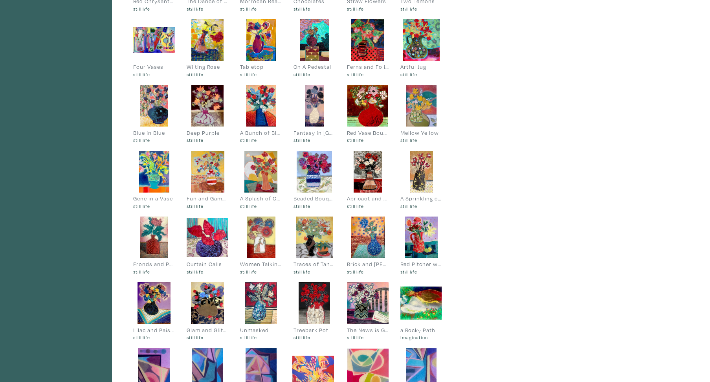
drag, startPoint x: 261, startPoint y: 176, endPoint x: 313, endPoint y: 375, distance: 205.9
click at [313, 375] on div at bounding box center [313, 371] width 42 height 42
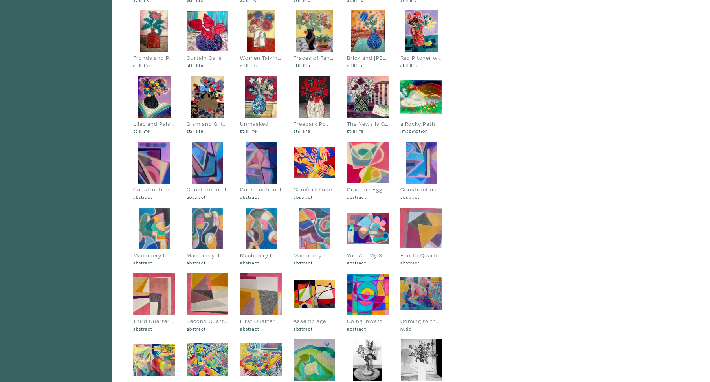
scroll to position [1433, 0]
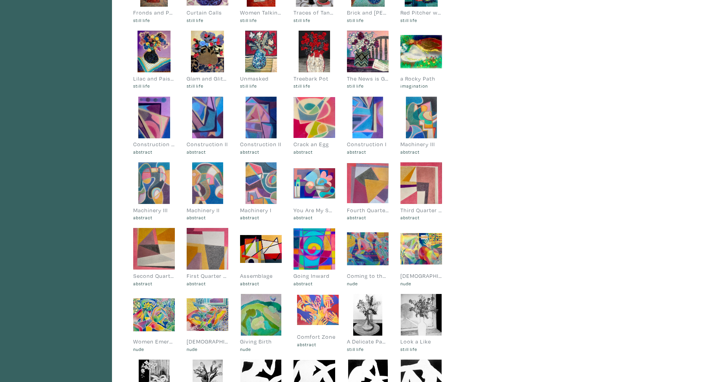
drag, startPoint x: 319, startPoint y: 119, endPoint x: 322, endPoint y: 311, distance: 192.5
click at [322, 311] on div at bounding box center [318, 310] width 42 height 42
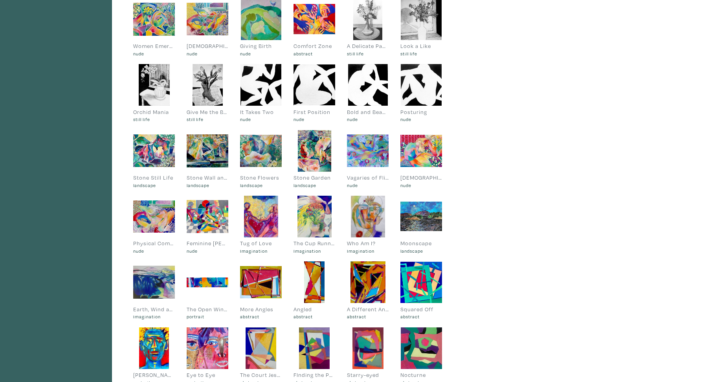
scroll to position [1628, 0]
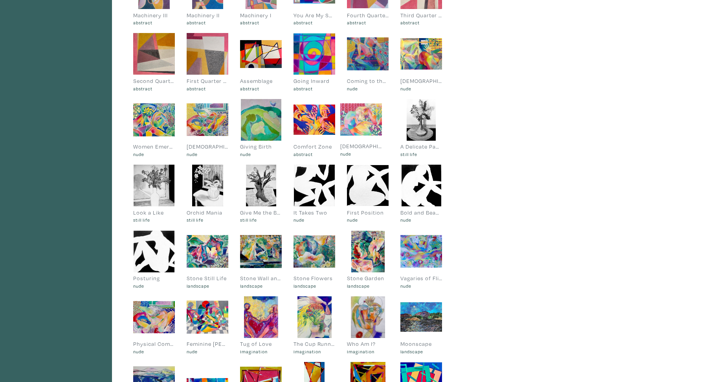
drag, startPoint x: 423, startPoint y: 260, endPoint x: 363, endPoint y: 130, distance: 142.9
click at [363, 128] on div at bounding box center [361, 120] width 42 height 42
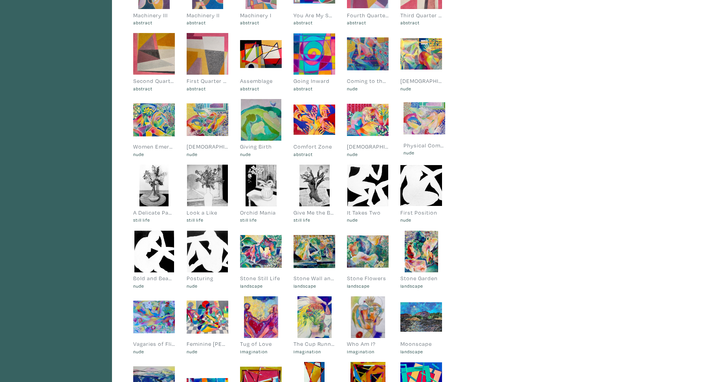
drag, startPoint x: 149, startPoint y: 318, endPoint x: 420, endPoint y: 119, distance: 335.7
click at [420, 119] on div at bounding box center [424, 118] width 42 height 42
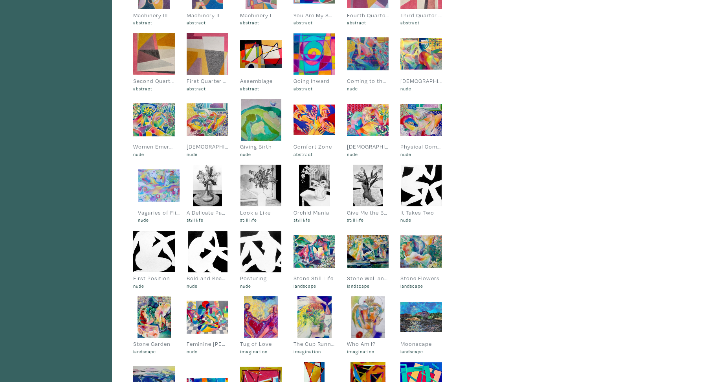
drag, startPoint x: 155, startPoint y: 316, endPoint x: 160, endPoint y: 184, distance: 131.7
click at [160, 184] on div at bounding box center [159, 186] width 42 height 42
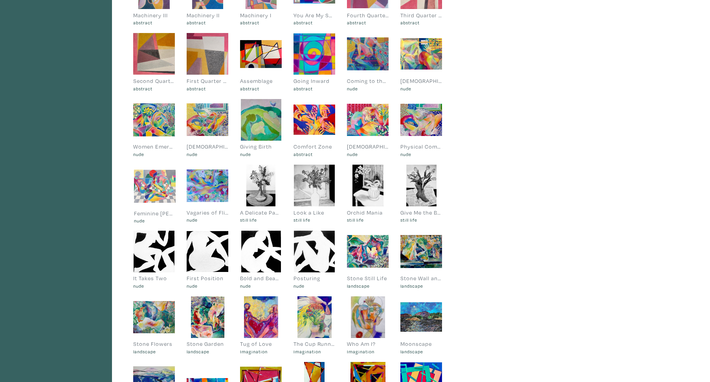
drag, startPoint x: 194, startPoint y: 319, endPoint x: 142, endPoint y: 189, distance: 140.6
click at [142, 189] on div at bounding box center [155, 186] width 42 height 42
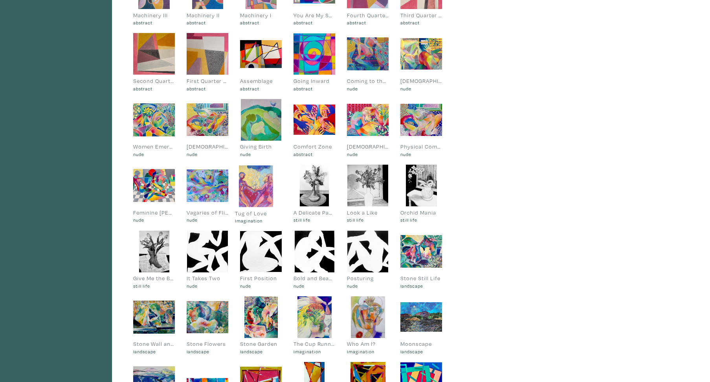
drag, startPoint x: 263, startPoint y: 321, endPoint x: 258, endPoint y: 190, distance: 130.9
click at [258, 190] on div at bounding box center [256, 186] width 42 height 42
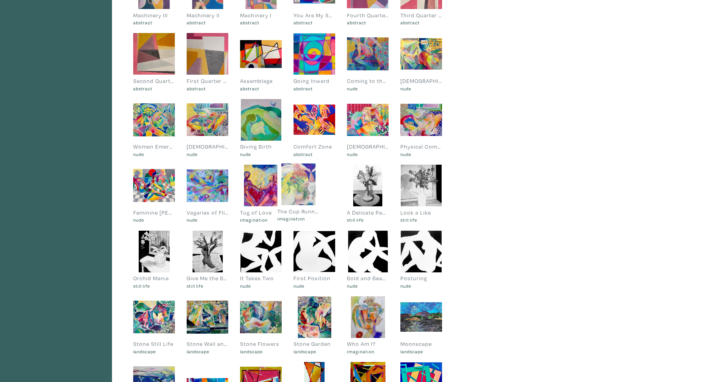
drag, startPoint x: 309, startPoint y: 312, endPoint x: 293, endPoint y: 179, distance: 133.7
click at [293, 179] on div at bounding box center [298, 184] width 42 height 42
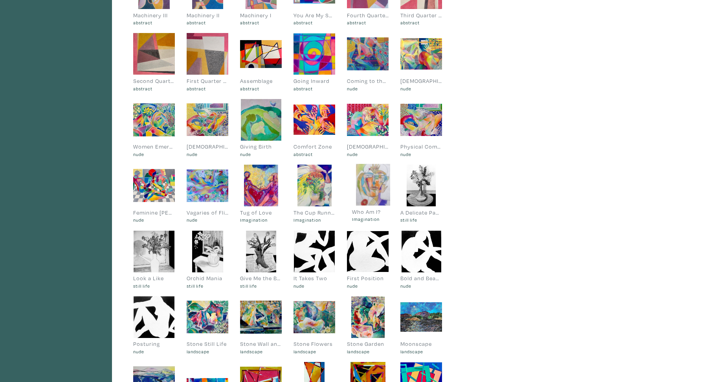
drag, startPoint x: 357, startPoint y: 315, endPoint x: 367, endPoint y: 187, distance: 128.4
click at [362, 183] on div at bounding box center [373, 185] width 42 height 42
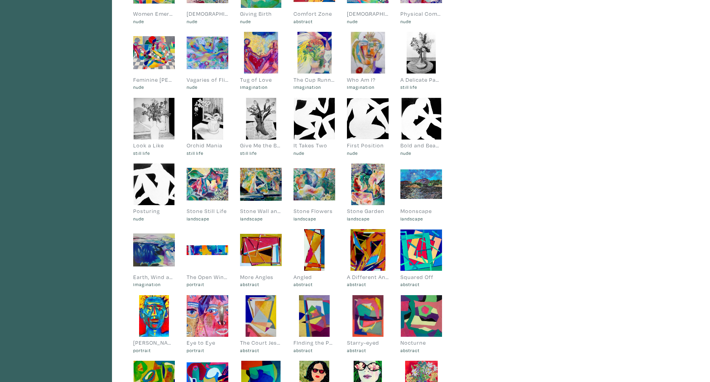
scroll to position [1760, 0]
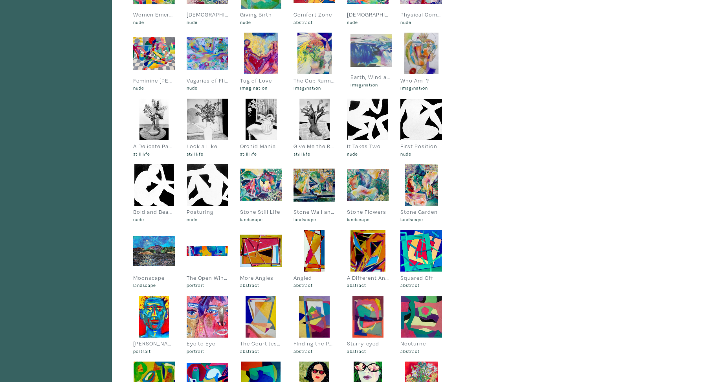
drag, startPoint x: 145, startPoint y: 255, endPoint x: 362, endPoint y: 55, distance: 295.7
click at [362, 55] on div at bounding box center [371, 50] width 42 height 42
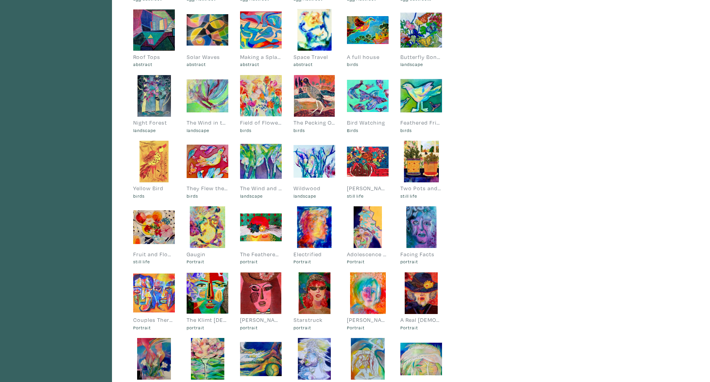
scroll to position [2306, 0]
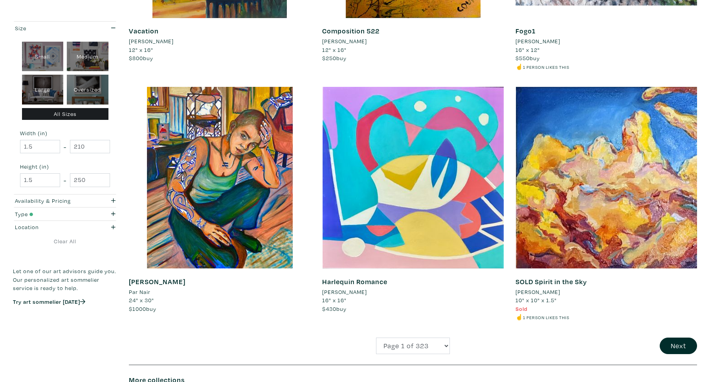
scroll to position [1791, 0]
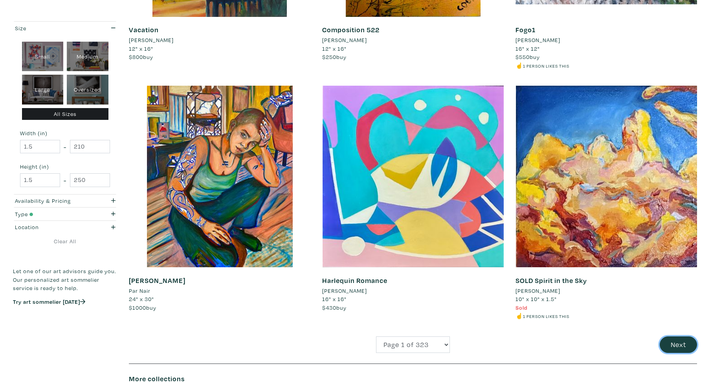
click at [676, 344] on button "Next" at bounding box center [677, 344] width 37 height 17
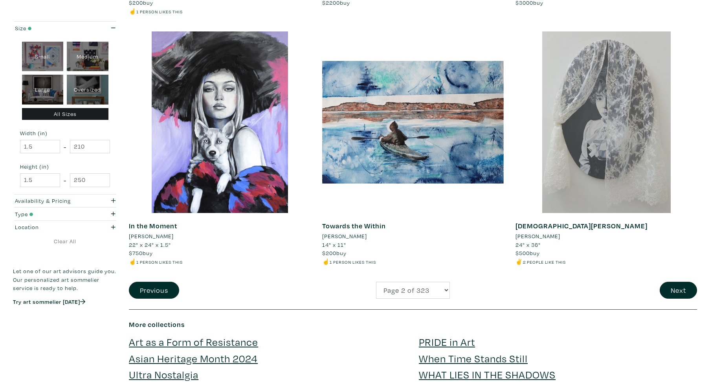
scroll to position [1860, 0]
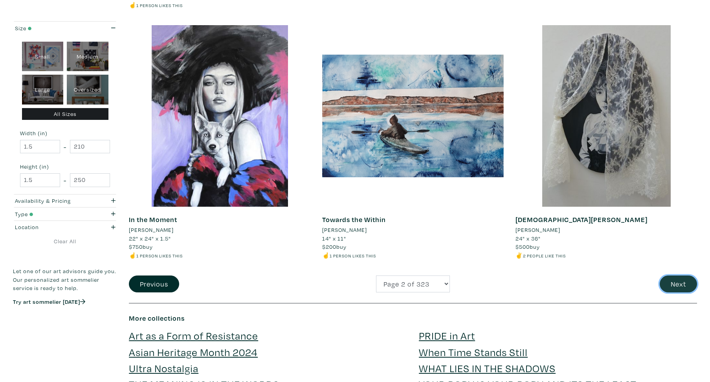
click at [678, 282] on button "Next" at bounding box center [677, 283] width 37 height 17
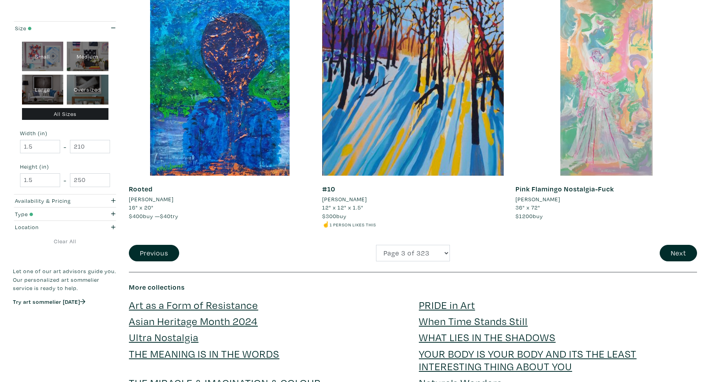
scroll to position [1885, 0]
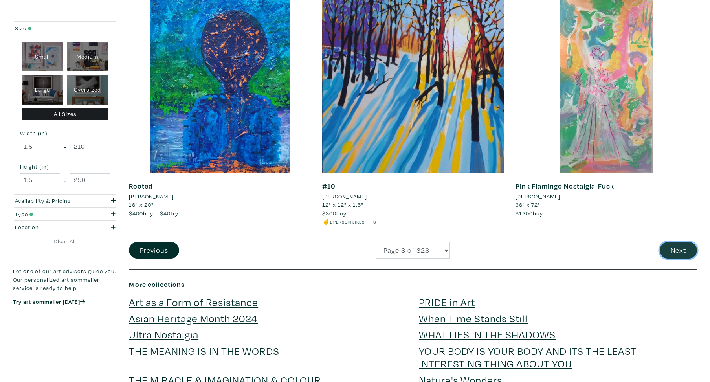
click at [678, 249] on button "Next" at bounding box center [677, 250] width 37 height 17
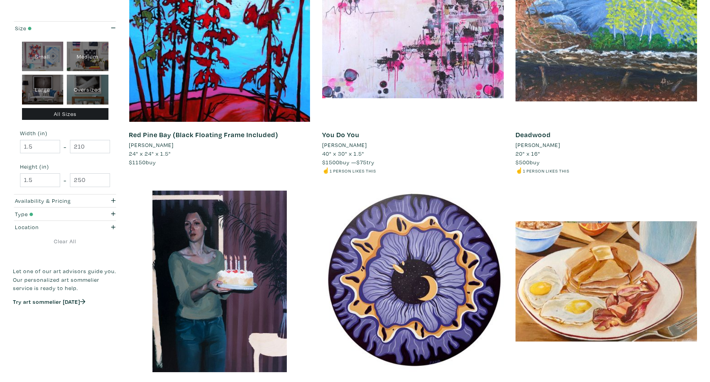
scroll to position [1822, 0]
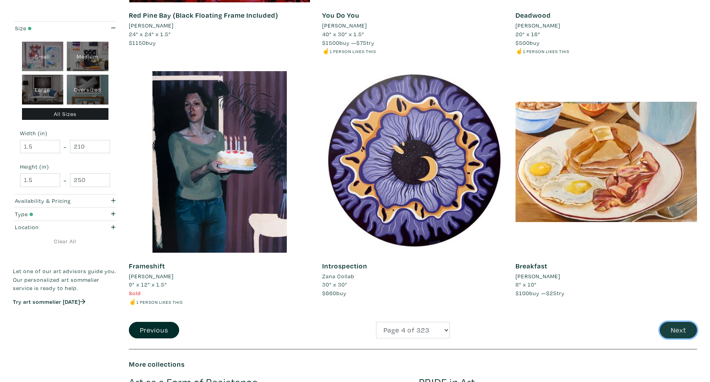
click at [680, 323] on button "Next" at bounding box center [677, 330] width 37 height 17
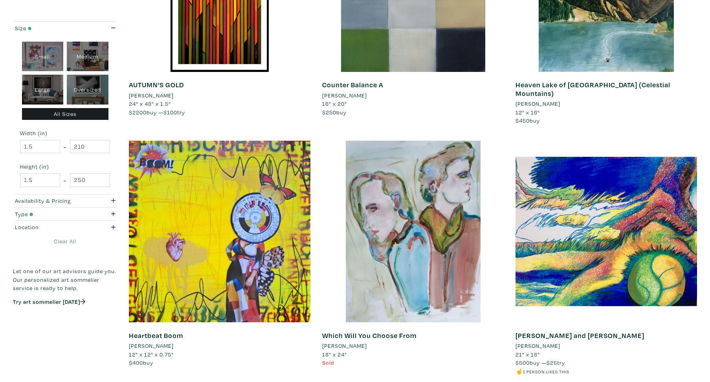
scroll to position [1772, 0]
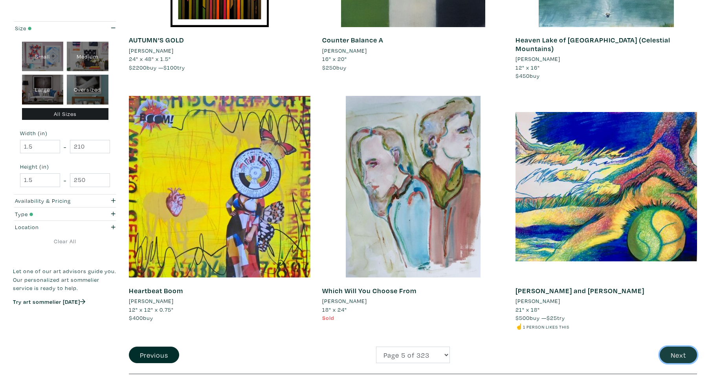
click at [681, 346] on button "Next" at bounding box center [677, 354] width 37 height 17
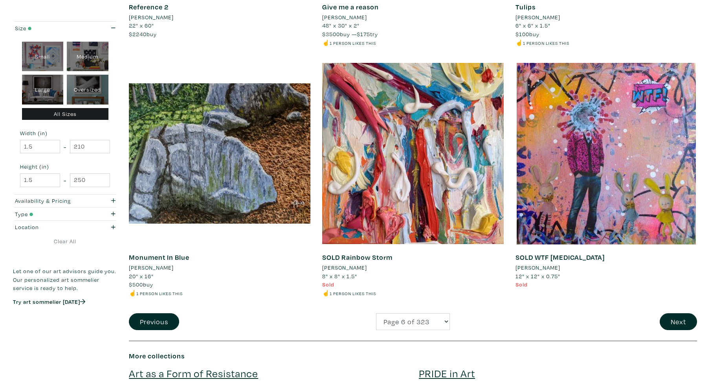
scroll to position [1986, 0]
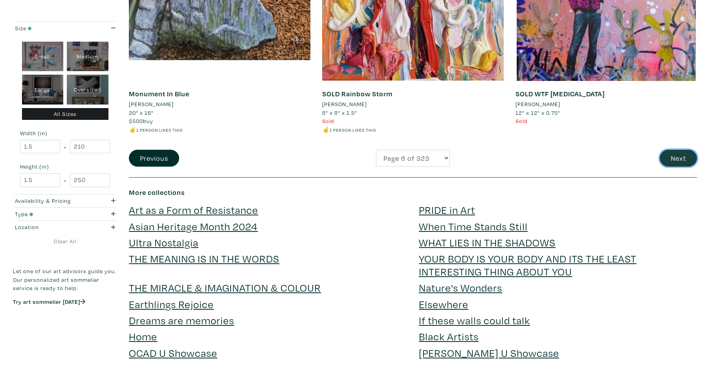
click at [681, 161] on button "Next" at bounding box center [677, 158] width 37 height 17
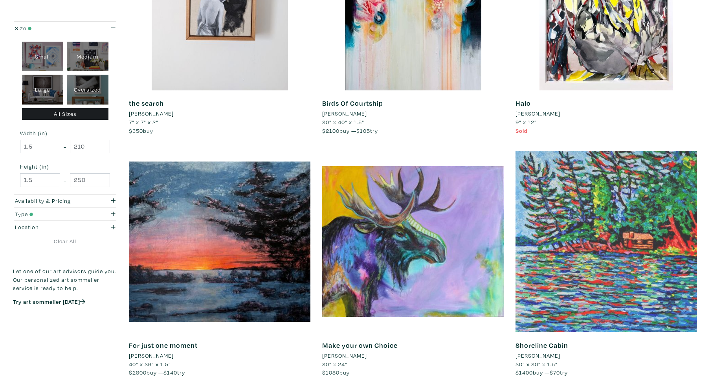
scroll to position [1854, 0]
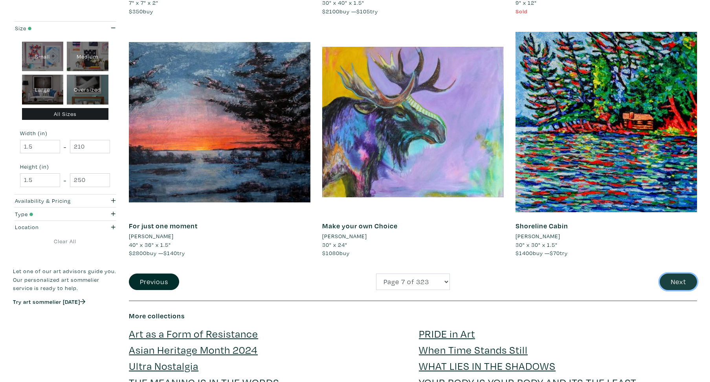
click at [676, 281] on button "Next" at bounding box center [677, 281] width 37 height 17
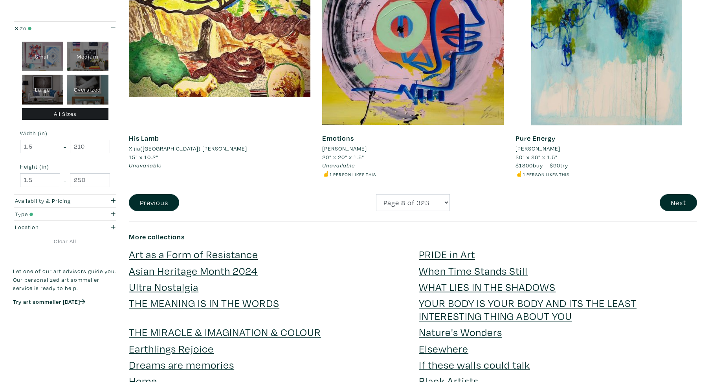
scroll to position [1954, 0]
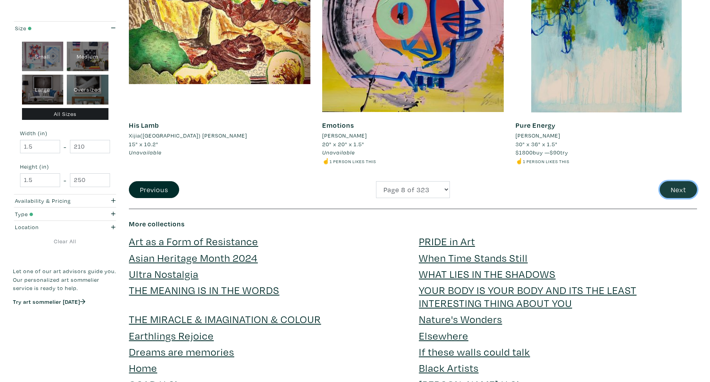
click at [677, 187] on button "Next" at bounding box center [677, 189] width 37 height 17
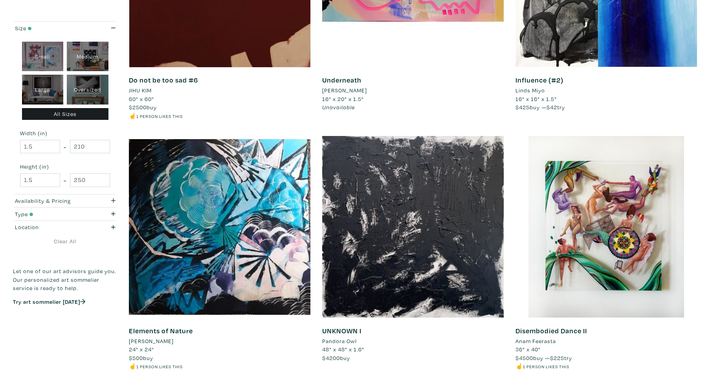
scroll to position [1904, 0]
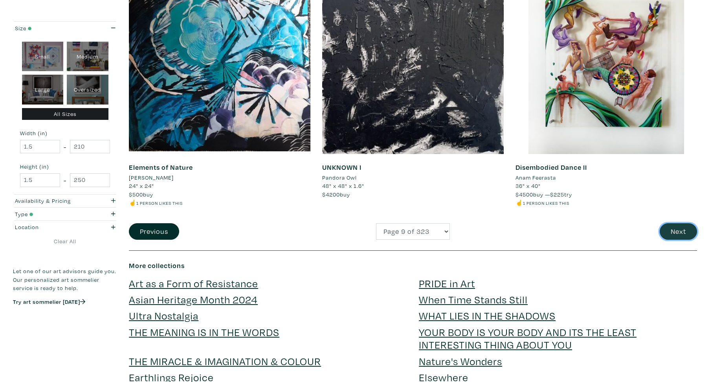
click at [677, 231] on button "Next" at bounding box center [677, 231] width 37 height 17
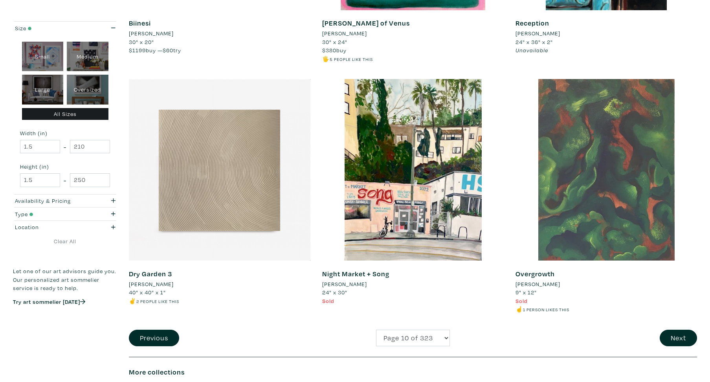
scroll to position [1841, 0]
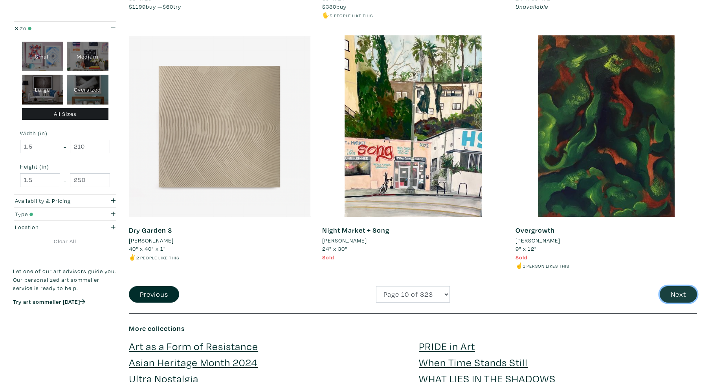
click at [677, 294] on button "Next" at bounding box center [677, 294] width 37 height 17
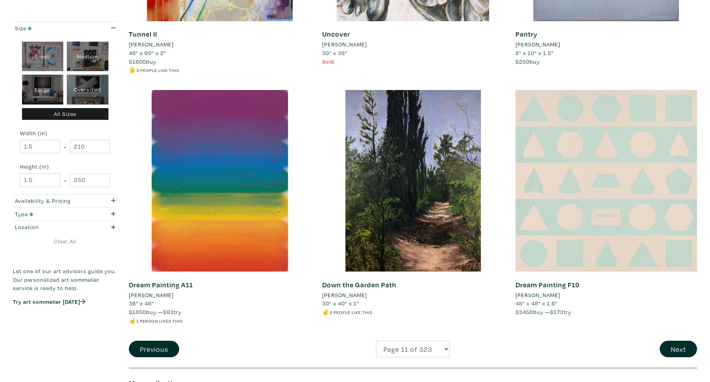
scroll to position [1973, 0]
